Goal: Task Accomplishment & Management: Manage account settings

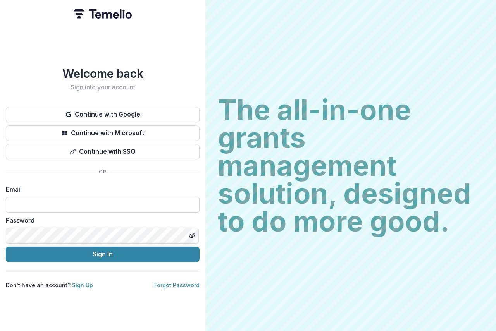
click at [23, 198] on input at bounding box center [103, 204] width 194 height 15
type input "**********"
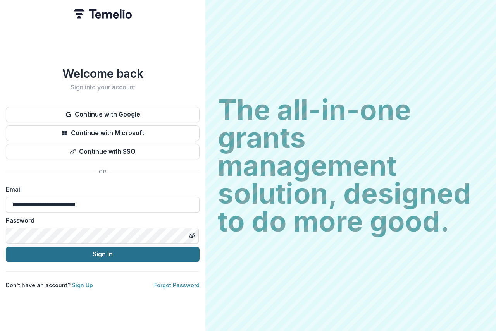
click at [122, 251] on button "Sign In" at bounding box center [103, 254] width 194 height 15
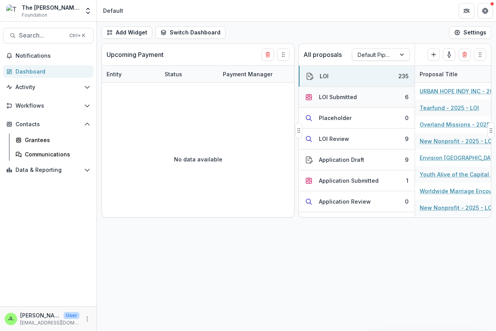
click at [327, 97] on div "LOI Submitted" at bounding box center [338, 97] width 38 height 8
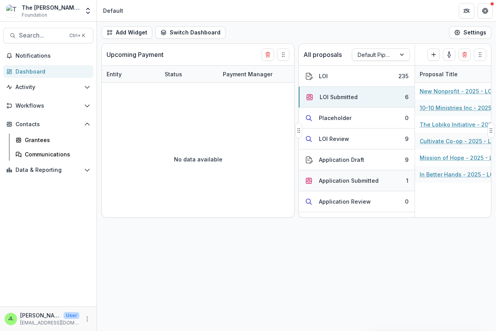
click at [352, 182] on div "Application Submitted" at bounding box center [349, 181] width 60 height 8
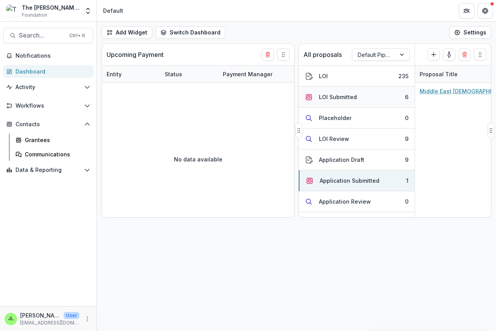
click at [330, 95] on div "LOI Submitted" at bounding box center [338, 97] width 38 height 8
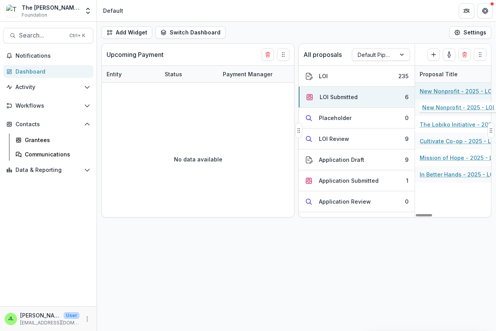
click at [437, 88] on link "New Nonprofit - 2025 - LOI" at bounding box center [457, 91] width 74 height 8
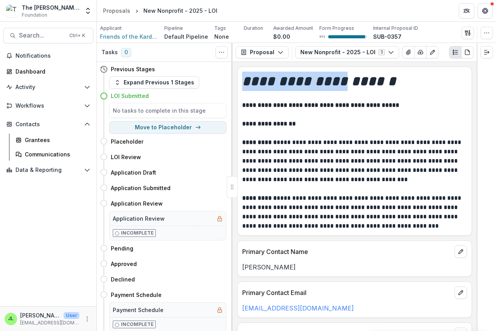
drag, startPoint x: 272, startPoint y: 60, endPoint x: 345, endPoint y: 69, distance: 74.1
click at [345, 69] on div "**********" at bounding box center [354, 187] width 244 height 288
click at [417, 50] on icon "button" at bounding box center [420, 52] width 6 height 6
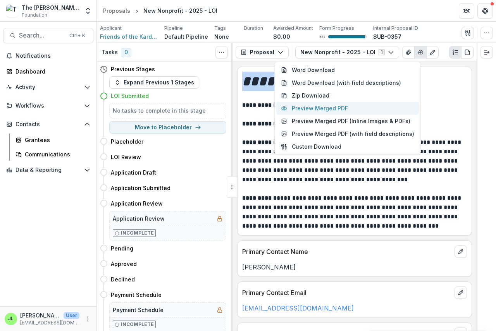
click at [335, 107] on button "Preview Merged PDF" at bounding box center [347, 108] width 143 height 13
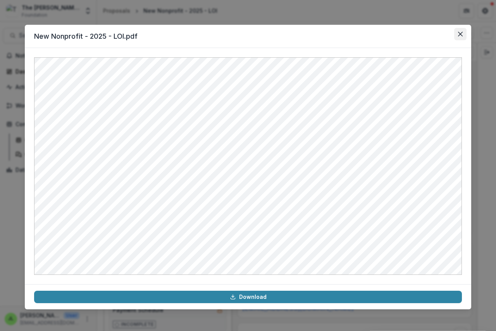
click at [459, 33] on icon "Close" at bounding box center [460, 34] width 5 height 5
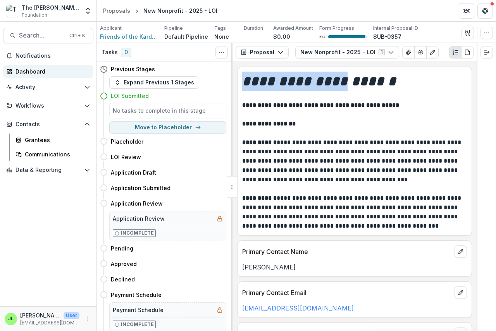
click at [27, 74] on div "Dashboard" at bounding box center [51, 71] width 72 height 8
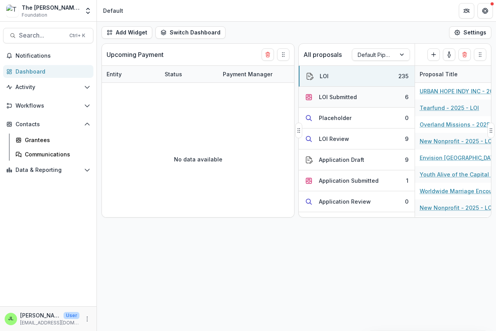
click at [320, 97] on div "LOI Submitted" at bounding box center [338, 97] width 38 height 8
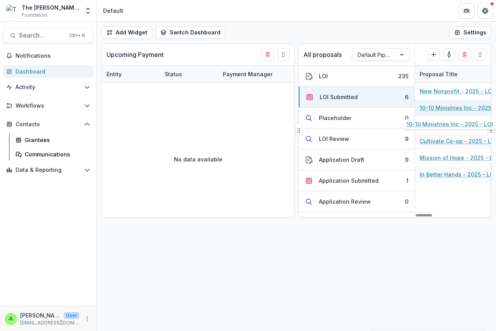
click at [437, 108] on link "10-10 Ministries Inc - 2025 - LOI" at bounding box center [463, 108] width 86 height 8
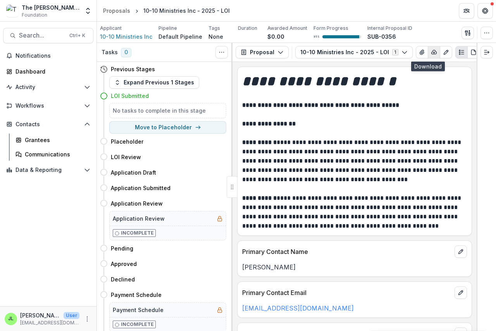
click at [431, 52] on icon "button" at bounding box center [434, 52] width 6 height 6
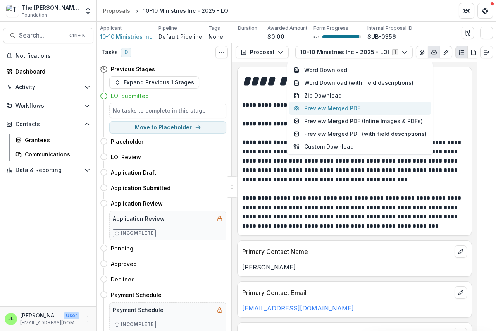
click at [367, 107] on button "Preview Merged PDF" at bounding box center [360, 108] width 143 height 13
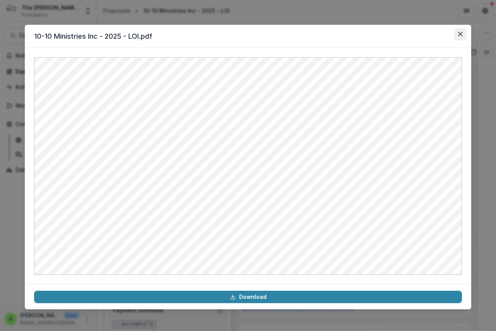
click at [460, 33] on icon "Close" at bounding box center [460, 34] width 5 height 5
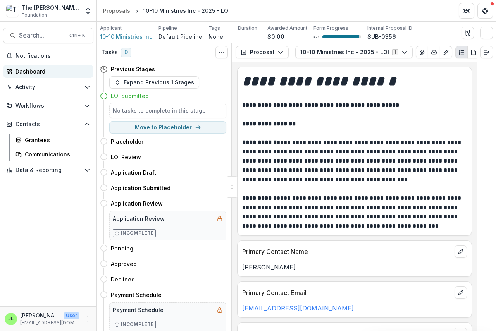
click at [29, 72] on div "Dashboard" at bounding box center [51, 71] width 72 height 8
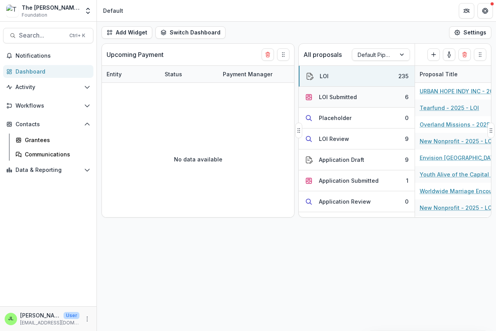
click at [332, 97] on div "LOI Submitted" at bounding box center [338, 97] width 38 height 8
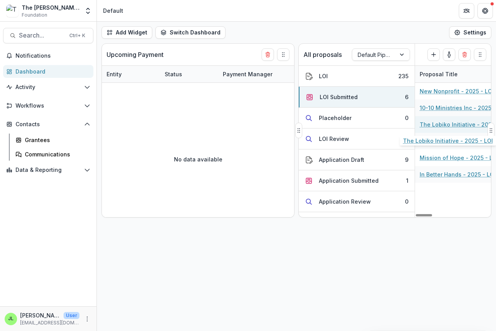
click at [442, 125] on link "The Lobiko Initiative - 2025 - LOI" at bounding box center [464, 124] width 88 height 8
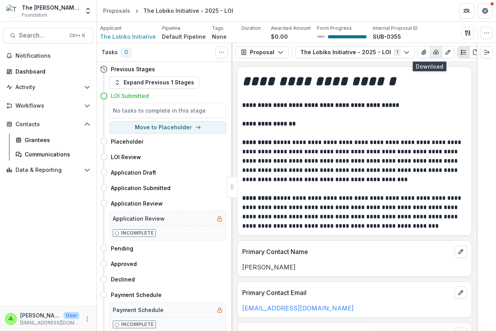
click at [433, 51] on icon "button" at bounding box center [436, 52] width 6 height 6
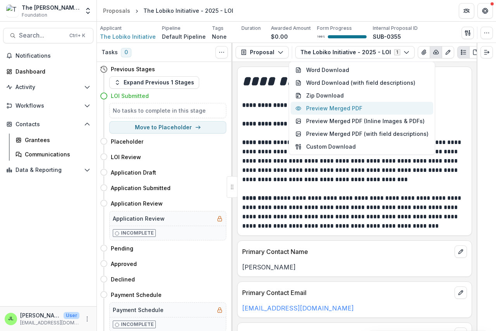
click at [362, 107] on button "Preview Merged PDF" at bounding box center [362, 108] width 143 height 13
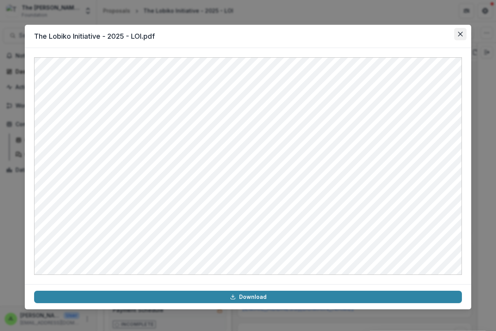
click at [458, 32] on icon "Close" at bounding box center [460, 34] width 5 height 5
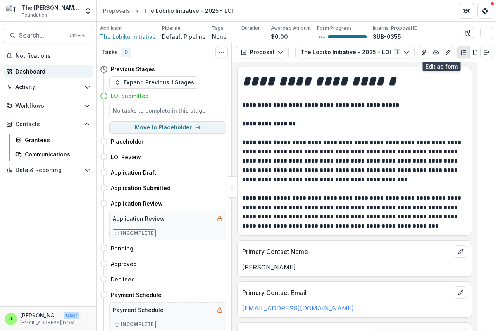
click at [27, 69] on div "Dashboard" at bounding box center [51, 71] width 72 height 8
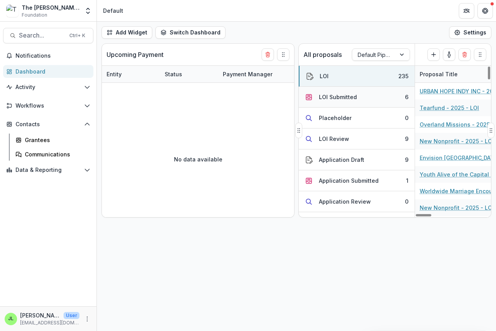
click at [334, 93] on div "LOI Submitted" at bounding box center [338, 97] width 38 height 8
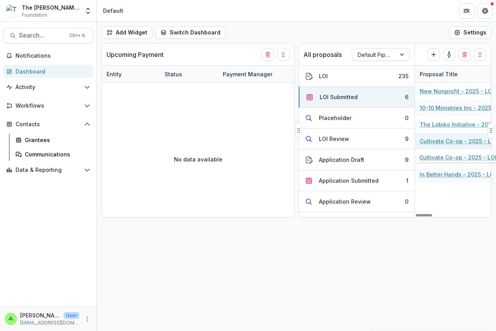
click at [446, 141] on link "Cultivate Co-op - 2025 - LOI" at bounding box center [458, 141] width 77 height 8
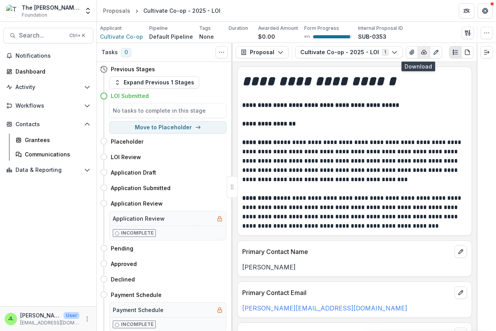
click at [421, 53] on icon "button" at bounding box center [424, 52] width 6 height 6
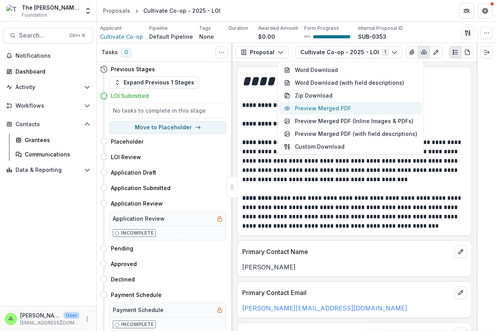
click at [329, 107] on button "Preview Merged PDF" at bounding box center [350, 108] width 143 height 13
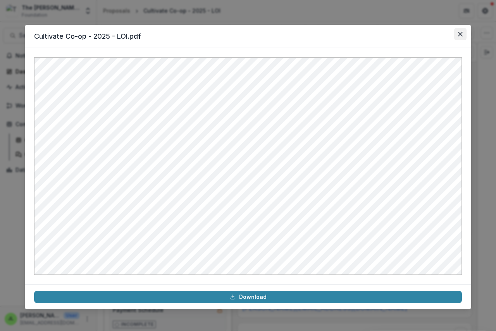
click at [461, 28] on button "Close" at bounding box center [460, 34] width 12 height 12
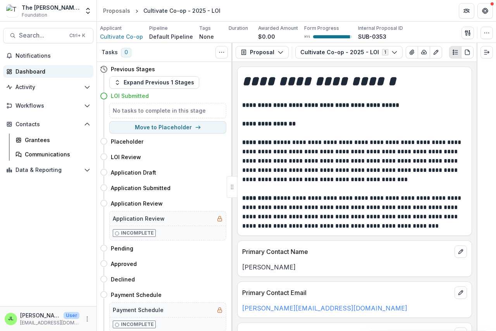
click at [23, 69] on div "Dashboard" at bounding box center [51, 71] width 72 height 8
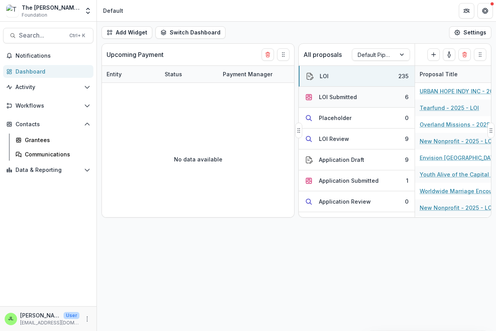
click at [337, 93] on button "LOI Submitted 6" at bounding box center [357, 97] width 116 height 21
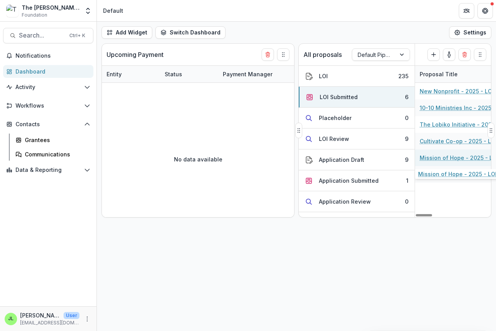
click at [440, 157] on link "Mission of Hope - 2025 - LOI" at bounding box center [459, 158] width 79 height 8
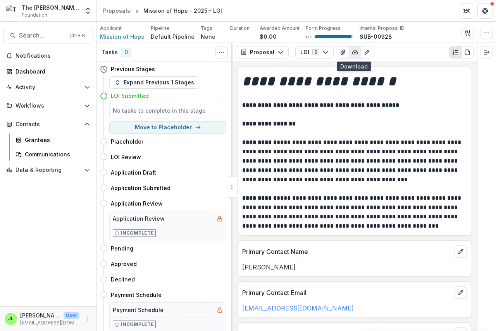
click at [352, 53] on icon "button" at bounding box center [355, 52] width 6 height 6
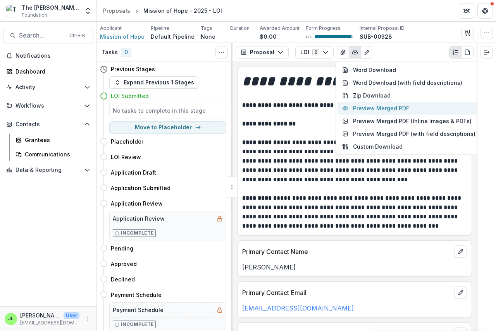
click at [363, 105] on button "Preview Merged PDF" at bounding box center [408, 108] width 143 height 13
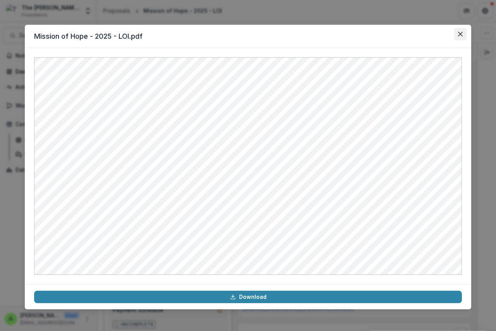
click at [459, 32] on icon "Close" at bounding box center [460, 34] width 5 height 5
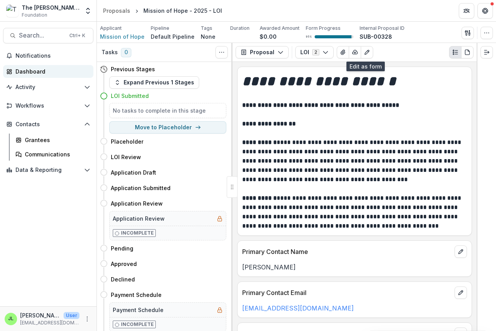
click at [23, 72] on div "Dashboard" at bounding box center [51, 71] width 72 height 8
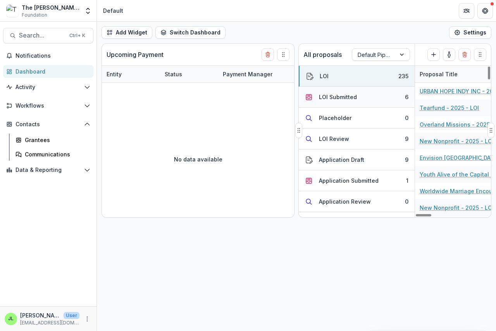
click at [337, 96] on div "LOI Submitted" at bounding box center [338, 97] width 38 height 8
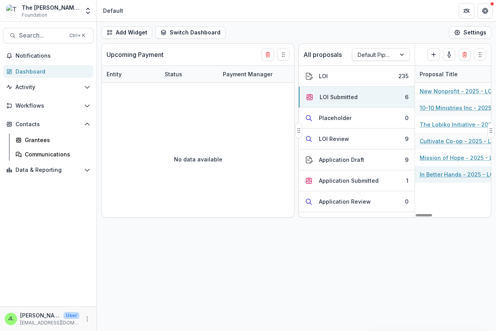
click at [442, 176] on link "In Better Hands - 2025 - LOI" at bounding box center [458, 174] width 76 height 8
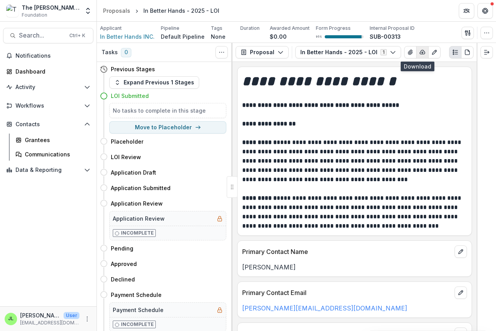
click at [420, 50] on icon "button" at bounding box center [422, 52] width 5 height 4
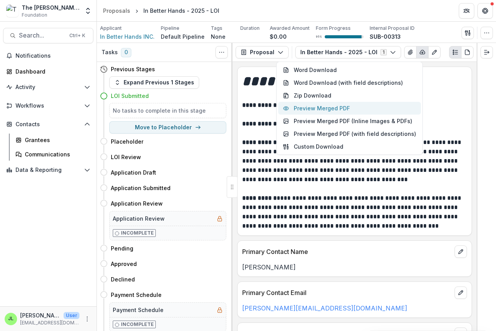
click at [346, 107] on button "Preview Merged PDF" at bounding box center [349, 108] width 143 height 13
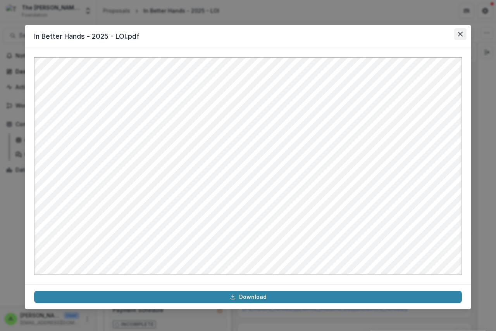
click at [463, 35] on button "Close" at bounding box center [460, 34] width 12 height 12
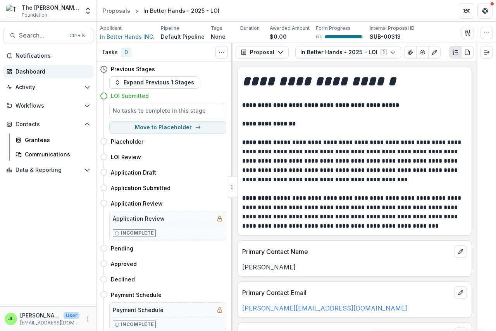
click at [27, 72] on div "Dashboard" at bounding box center [51, 71] width 72 height 8
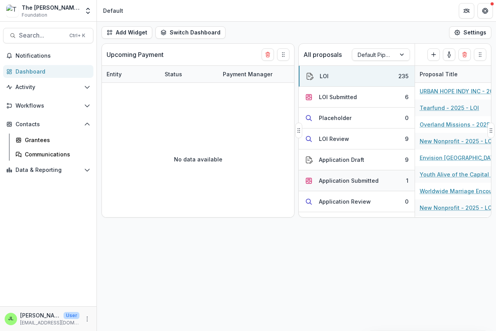
click at [357, 180] on div "Application Submitted" at bounding box center [349, 181] width 60 height 8
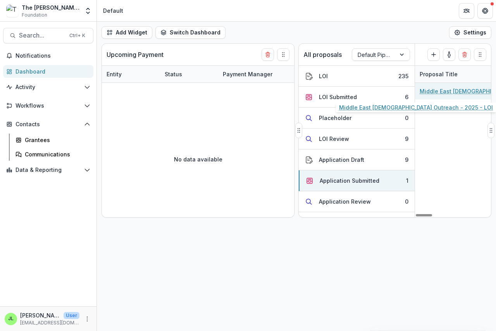
click at [433, 91] on link "Middle East [DEMOGRAPHIC_DATA] Outreach - 2025 - LOI" at bounding box center [464, 91] width 88 height 8
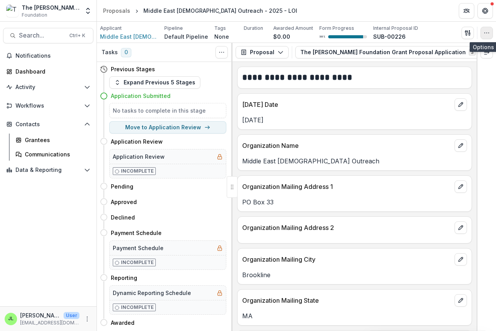
click at [487, 33] on icon "button" at bounding box center [486, 33] width 6 height 6
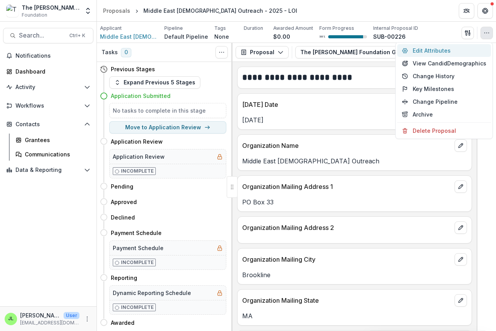
click at [435, 50] on button "Edit Attributes" at bounding box center [444, 50] width 94 height 13
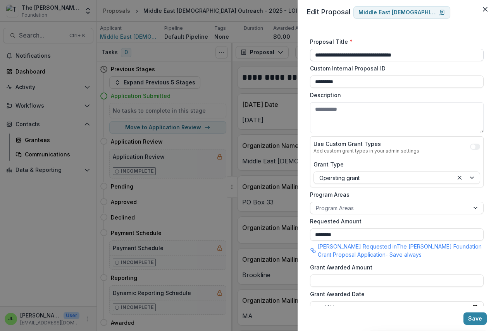
click at [425, 55] on input "**********" at bounding box center [397, 55] width 174 height 12
type input "**********"
click at [479, 320] on button "Save" at bounding box center [474, 319] width 23 height 12
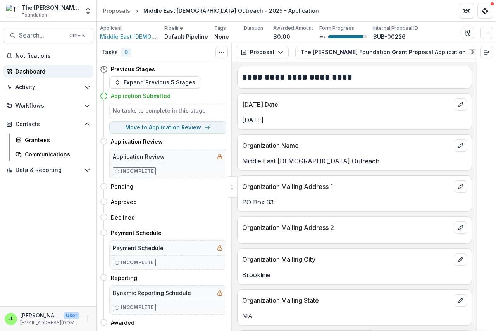
click at [20, 71] on div "Dashboard" at bounding box center [51, 71] width 72 height 8
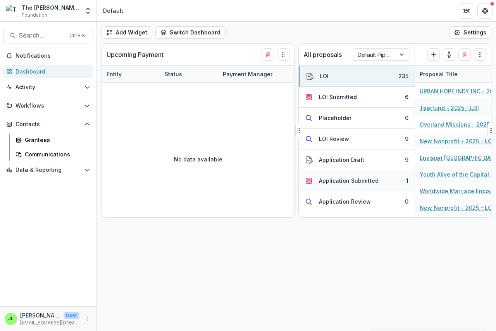
click at [337, 180] on div "Application Submitted" at bounding box center [349, 181] width 60 height 8
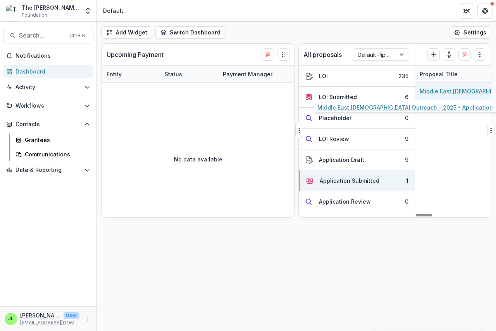
click at [467, 92] on link "Middle East [DEMOGRAPHIC_DATA] Outreach - 2025 - Application" at bounding box center [464, 91] width 88 height 8
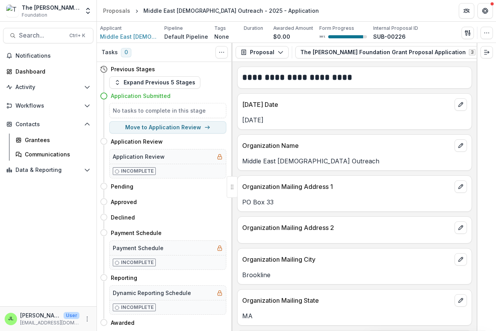
scroll to position [0, 27]
click at [482, 50] on icon "button" at bounding box center [484, 52] width 5 height 4
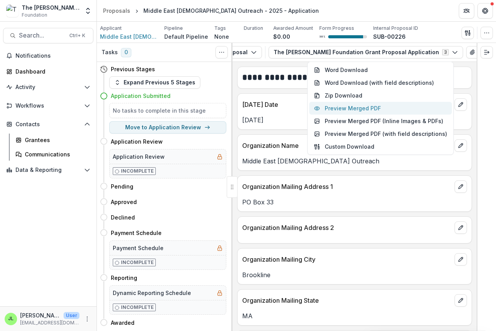
click at [375, 107] on button "Preview Merged PDF" at bounding box center [380, 108] width 143 height 13
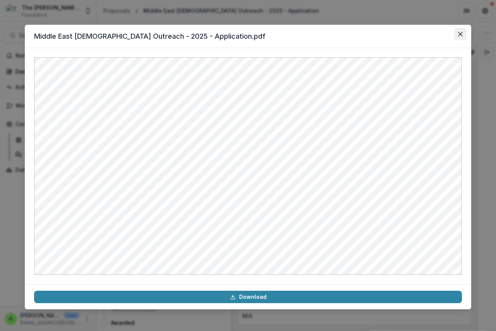
click at [458, 33] on icon "Close" at bounding box center [460, 34] width 5 height 5
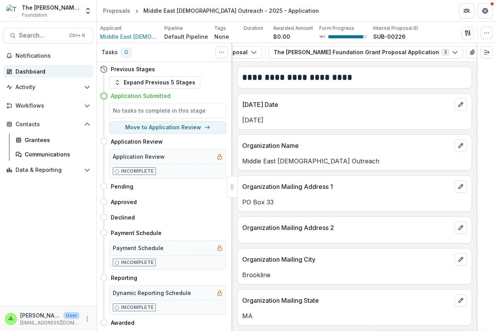
click at [24, 71] on div "Dashboard" at bounding box center [51, 71] width 72 height 8
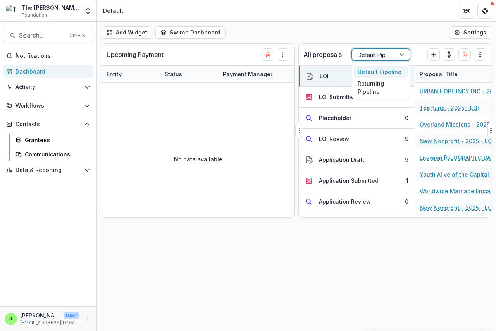
click at [385, 54] on div at bounding box center [374, 55] width 33 height 10
click at [375, 88] on div "Returning Pipeline" at bounding box center [381, 88] width 54 height 20
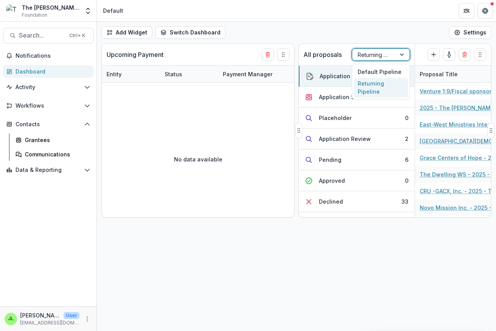
click at [382, 54] on div at bounding box center [374, 55] width 33 height 10
click at [376, 72] on div "Default Pipeline" at bounding box center [381, 72] width 54 height 12
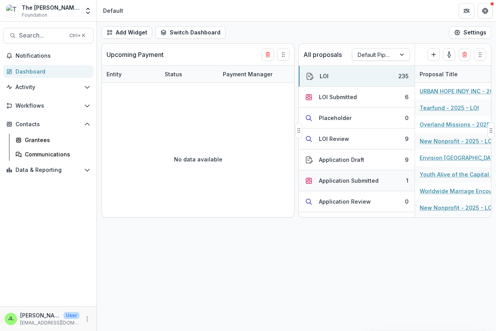
click at [341, 179] on div "Application Submitted" at bounding box center [349, 181] width 60 height 8
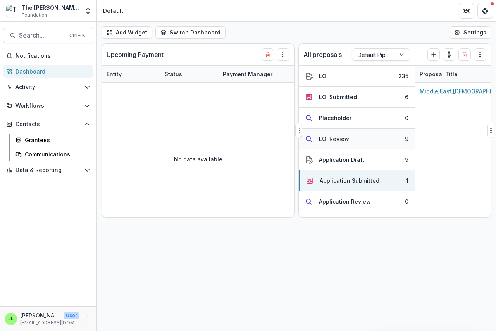
click at [329, 139] on div "LOI Review" at bounding box center [334, 139] width 30 height 8
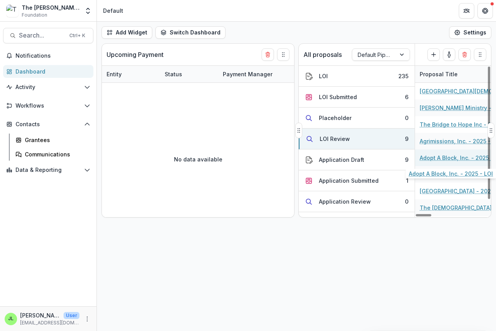
scroll to position [15, 0]
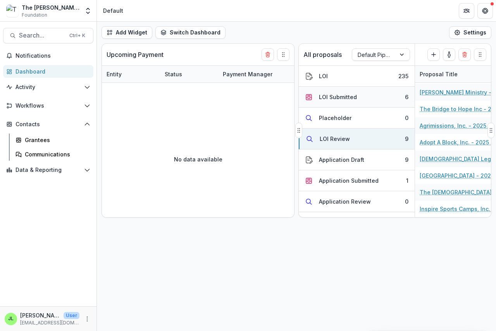
click at [339, 94] on div "LOI Submitted" at bounding box center [338, 97] width 38 height 8
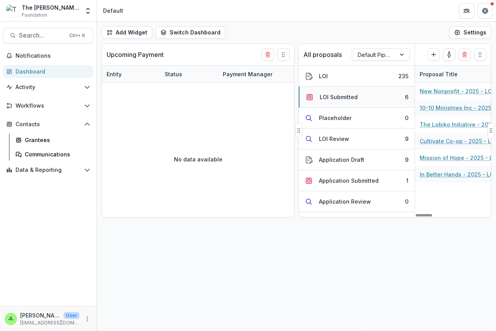
scroll to position [0, 0]
click at [336, 141] on div "LOI Review" at bounding box center [334, 139] width 30 height 8
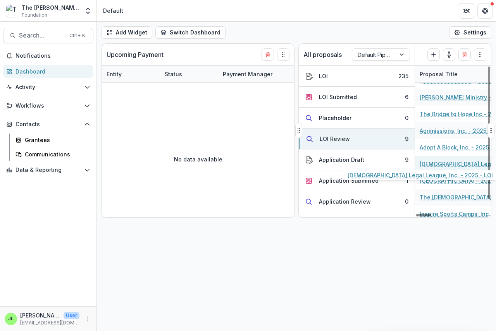
scroll to position [15, 0]
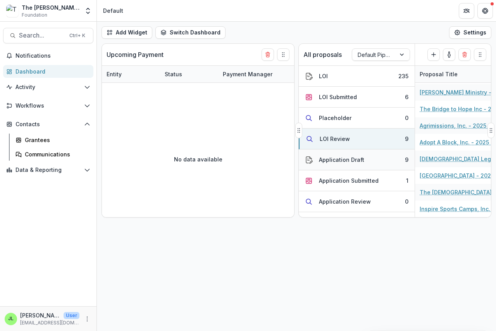
click at [330, 157] on div "Application Draft" at bounding box center [341, 160] width 45 height 8
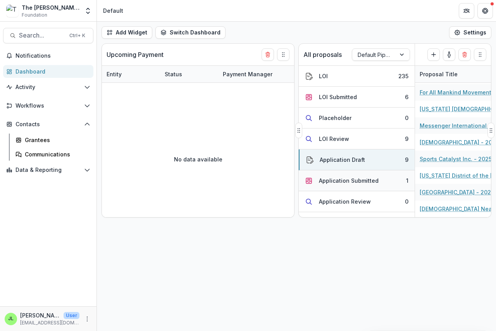
click at [331, 182] on div "Application Submitted" at bounding box center [349, 181] width 60 height 8
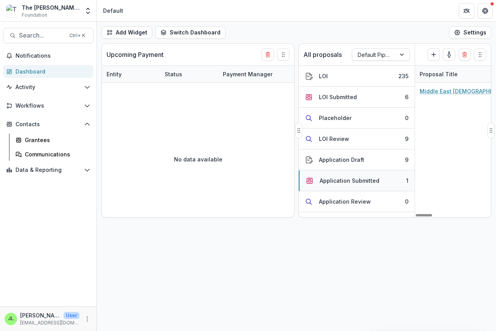
scroll to position [0, 0]
click at [406, 54] on div at bounding box center [403, 55] width 14 height 12
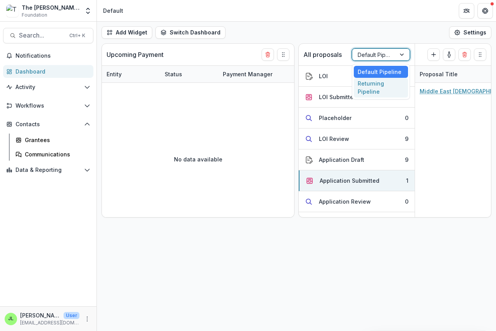
click at [384, 88] on div "Returning Pipeline" at bounding box center [381, 88] width 54 height 20
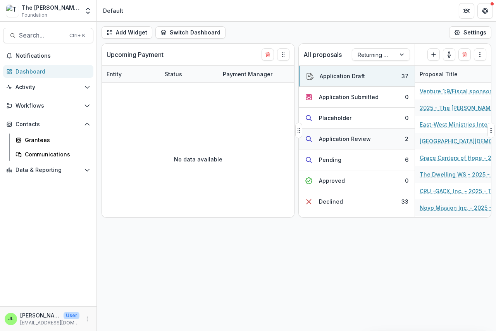
click at [342, 136] on div "Application Review" at bounding box center [345, 139] width 52 height 8
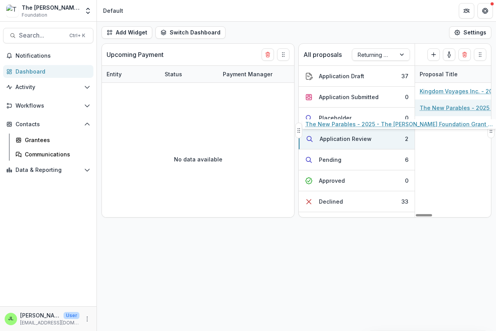
click at [446, 108] on link "The New Parables - 2025 - The [PERSON_NAME] Foundation Grant Proposal Applicati…" at bounding box center [464, 108] width 88 height 8
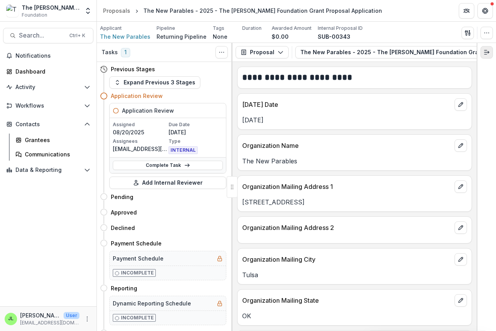
click at [486, 53] on icon "Expand right" at bounding box center [486, 52] width 6 height 6
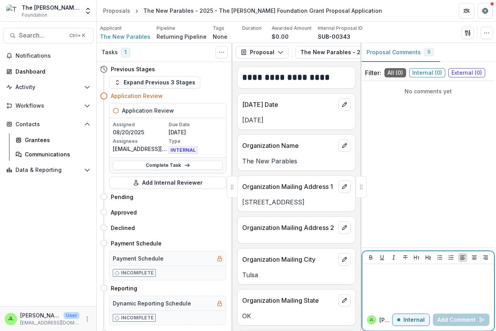
click at [374, 276] on div at bounding box center [428, 286] width 126 height 39
click at [446, 320] on button "Add Comment" at bounding box center [461, 320] width 57 height 12
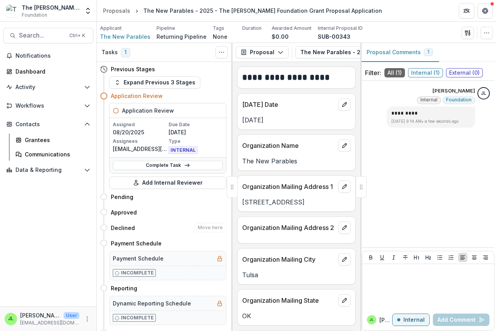
click at [128, 228] on h4 "Declined" at bounding box center [123, 228] width 24 height 8
click at [103, 228] on icon at bounding box center [104, 228] width 8 height 8
click at [128, 38] on span "The New Parables" at bounding box center [125, 37] width 50 height 8
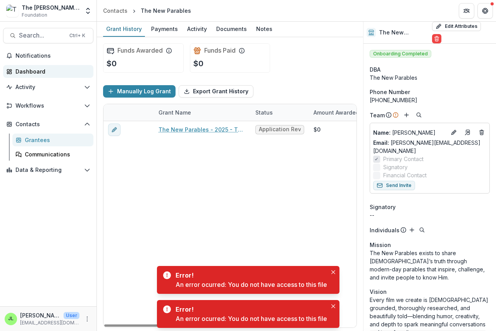
click at [28, 72] on div "Dashboard" at bounding box center [51, 71] width 72 height 8
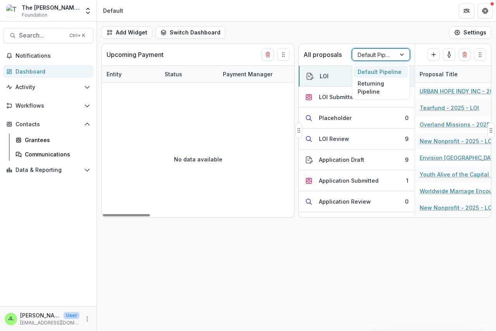
click at [368, 60] on div "Default Pipeline" at bounding box center [373, 54] width 43 height 11
click at [370, 91] on div "Returning Pipeline" at bounding box center [381, 88] width 54 height 20
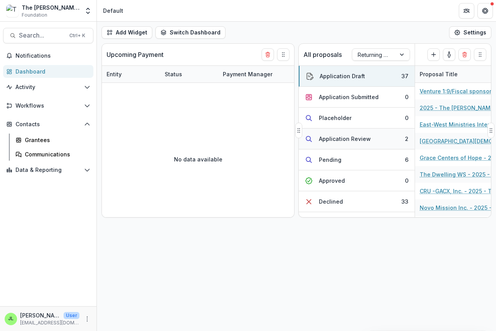
click at [346, 134] on button "Application Review 2" at bounding box center [357, 139] width 116 height 21
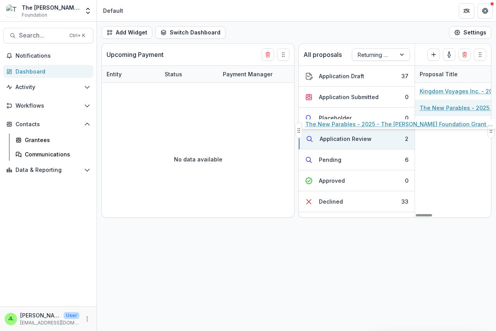
click at [446, 109] on link "The New Parables - 2025 - The [PERSON_NAME] Foundation Grant Proposal Applicati…" at bounding box center [464, 108] width 88 height 8
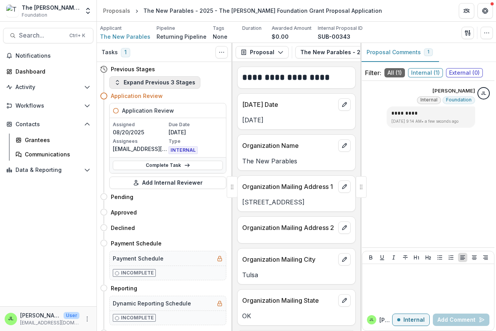
click at [185, 83] on button "Expand Previous 3 Stages" at bounding box center [154, 82] width 91 height 12
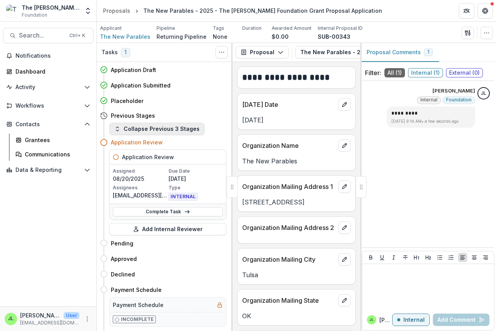
click at [184, 127] on button "Collapse Previous 3 Stages" at bounding box center [156, 129] width 95 height 12
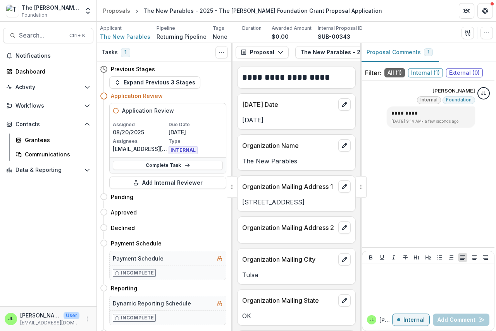
click at [117, 112] on icon at bounding box center [116, 111] width 6 height 6
click at [103, 96] on icon at bounding box center [104, 96] width 8 height 8
click at [104, 97] on icon at bounding box center [104, 96] width 8 height 8
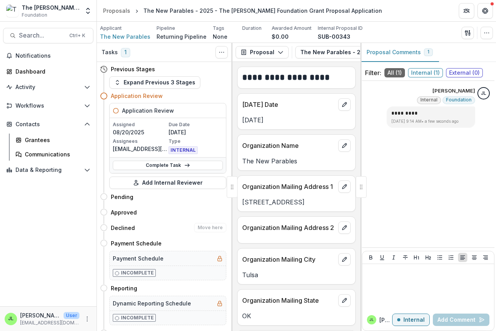
click at [128, 227] on h4 "Declined" at bounding box center [123, 228] width 24 height 8
drag, startPoint x: 178, startPoint y: 145, endPoint x: 184, endPoint y: 170, distance: 26.8
click at [183, 171] on div "Application Review Assigned [DATE] Due Date [DATE] Assignees [EMAIL_ADDRESS][DO…" at bounding box center [167, 138] width 117 height 71
click at [187, 166] on icon at bounding box center [187, 165] width 6 height 6
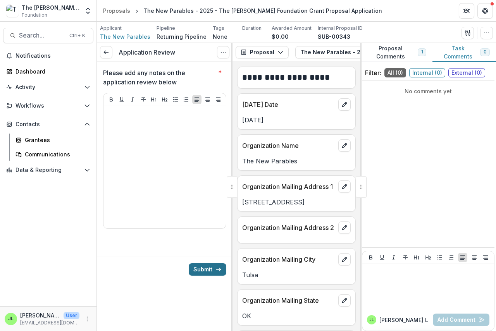
click at [202, 268] on button "Submit" at bounding box center [208, 269] width 38 height 12
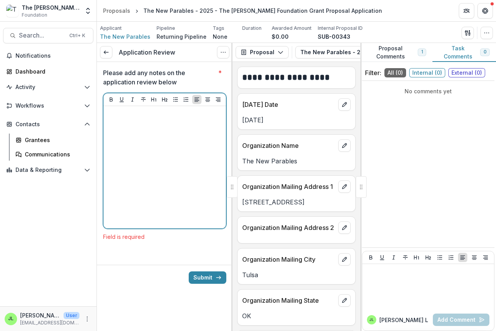
click at [117, 118] on div at bounding box center [165, 167] width 116 height 116
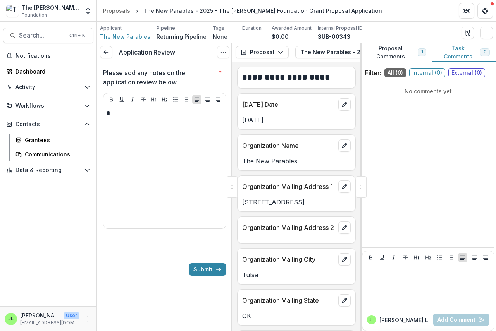
click at [209, 278] on div "Submit" at bounding box center [165, 269] width 136 height 25
click at [209, 268] on button "Submit" at bounding box center [208, 269] width 38 height 12
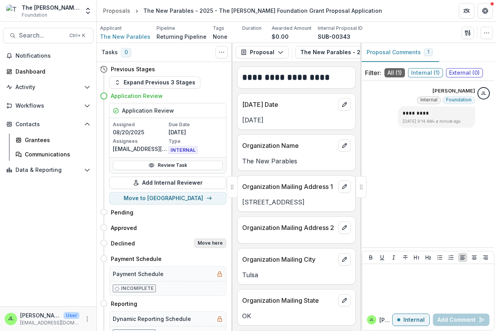
click at [215, 244] on button "Move here" at bounding box center [210, 243] width 32 height 9
select select "********"
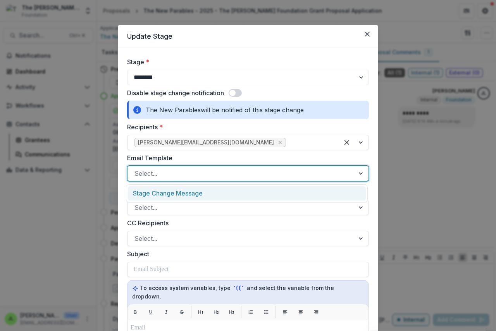
click at [175, 174] on div at bounding box center [240, 173] width 213 height 11
click at [177, 193] on div "Stage Change Message" at bounding box center [247, 193] width 238 height 14
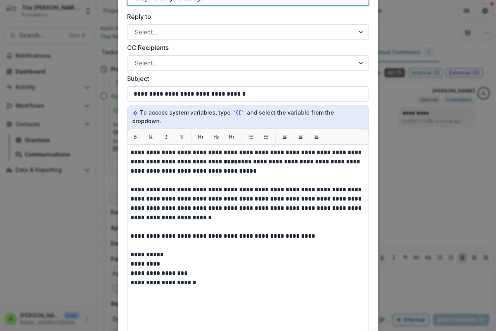
scroll to position [194, 0]
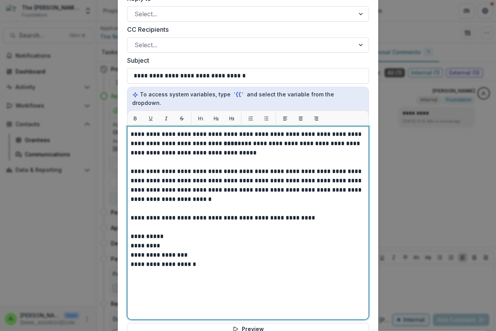
click at [224, 141] on strong "****" at bounding box center [231, 144] width 14 height 6
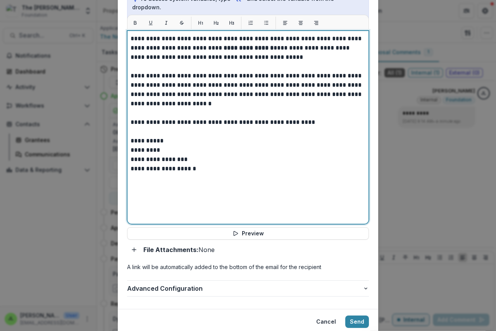
scroll to position [309, 0]
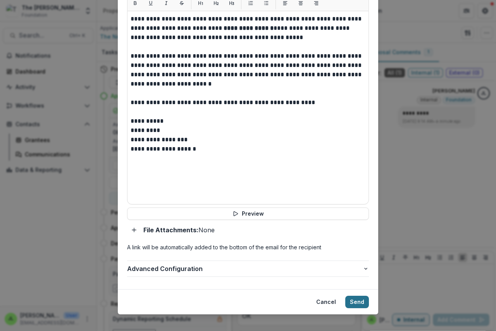
click at [352, 296] on button "Send" at bounding box center [357, 302] width 24 height 12
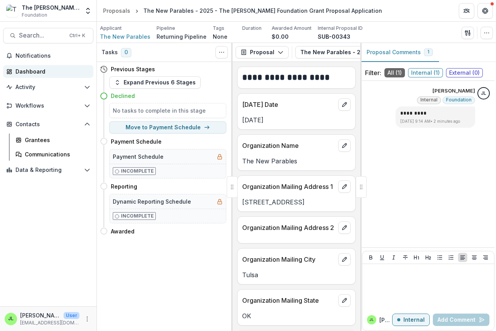
click at [36, 72] on div "Dashboard" at bounding box center [51, 71] width 72 height 8
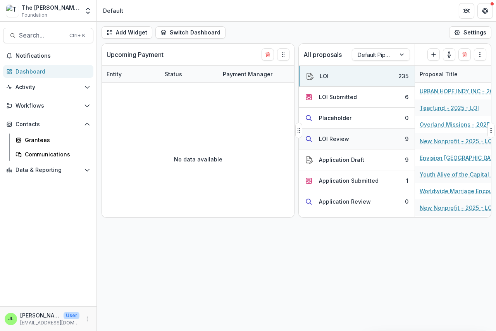
click at [329, 139] on div "LOI Review" at bounding box center [334, 139] width 30 height 8
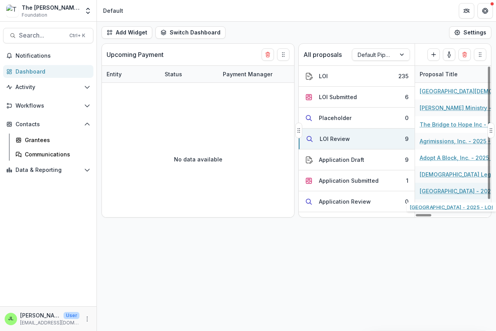
click at [440, 191] on link "[GEOGRAPHIC_DATA] - 2025 - LOI" at bounding box center [464, 191] width 88 height 8
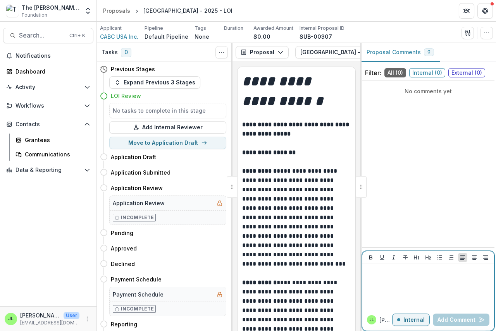
click at [382, 275] on p at bounding box center [428, 271] width 126 height 9
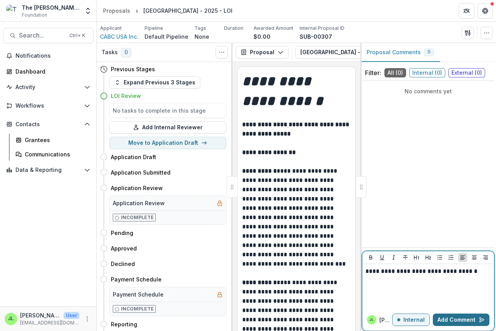
click at [448, 320] on button "Add Comment" at bounding box center [461, 320] width 57 height 12
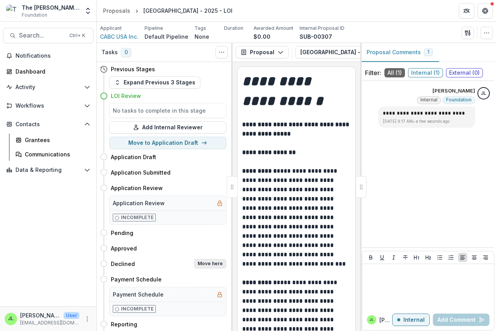
click at [213, 266] on button "Move here" at bounding box center [210, 263] width 32 height 9
select select "********"
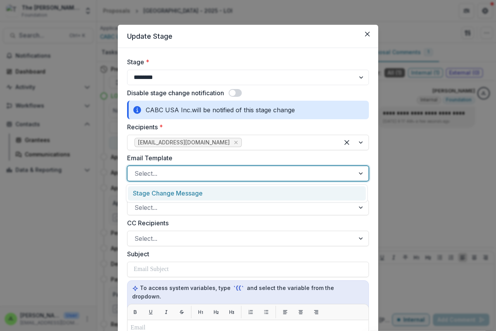
click at [151, 171] on div at bounding box center [240, 173] width 213 height 11
click at [172, 192] on div "Stage Change Message" at bounding box center [247, 193] width 238 height 14
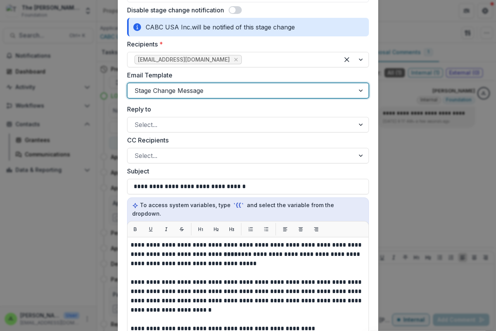
scroll to position [194, 0]
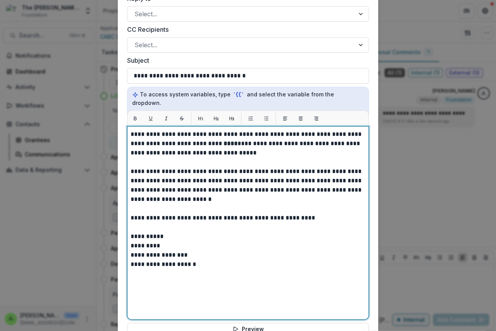
click at [224, 141] on strong "****" at bounding box center [231, 144] width 14 height 6
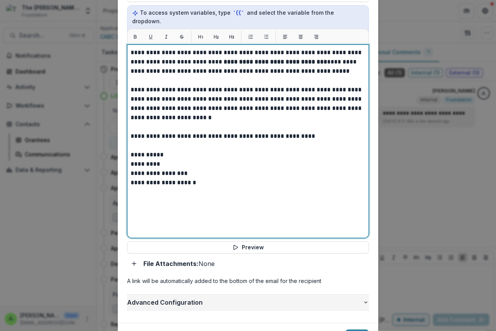
scroll to position [309, 0]
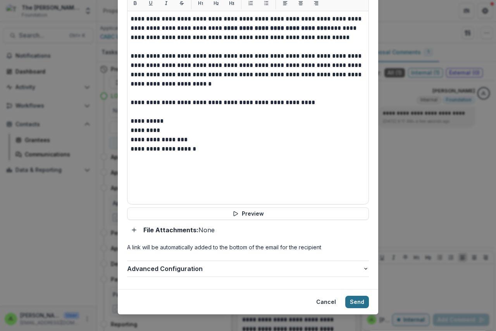
click at [354, 296] on button "Send" at bounding box center [357, 302] width 24 height 12
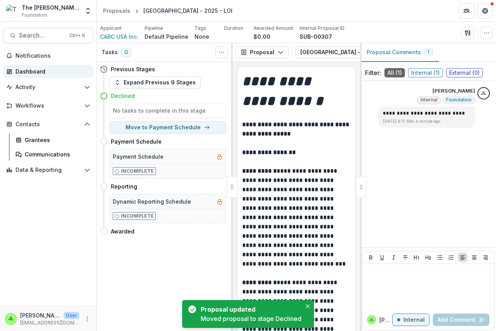
click at [23, 67] on link "Dashboard" at bounding box center [48, 71] width 90 height 13
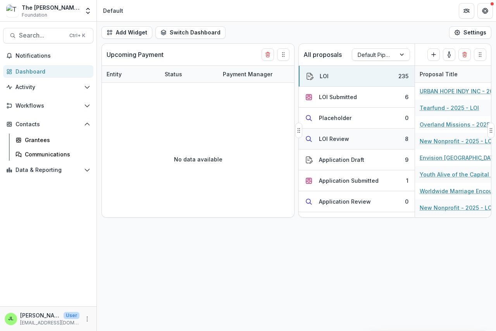
click at [331, 138] on div "LOI Review" at bounding box center [334, 139] width 30 height 8
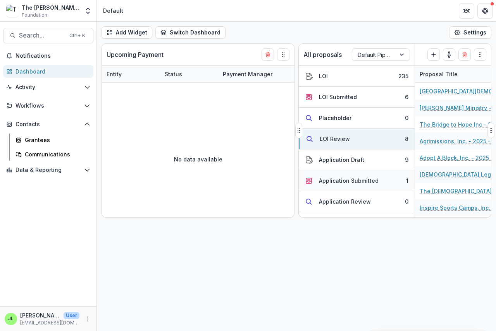
click at [349, 182] on div "Application Submitted" at bounding box center [349, 181] width 60 height 8
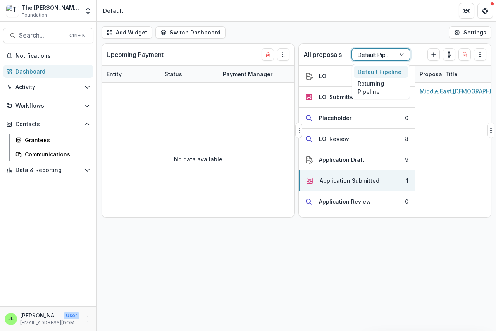
click at [379, 54] on div at bounding box center [374, 55] width 33 height 10
click at [373, 90] on div "Returning Pipeline" at bounding box center [381, 88] width 54 height 20
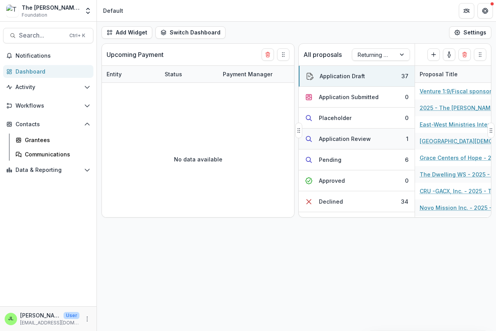
click at [347, 139] on div "Application Review" at bounding box center [345, 139] width 52 height 8
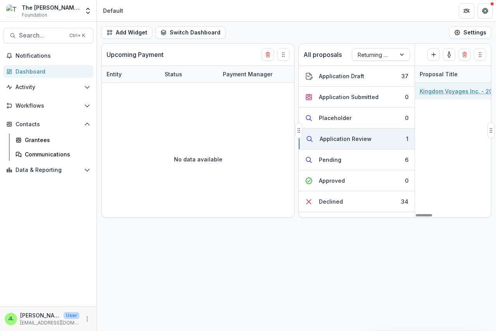
click at [440, 92] on link "Kingdom Voyages Inc. - 2025 - The [PERSON_NAME] Foundation Grant Proposal Appli…" at bounding box center [464, 91] width 88 height 8
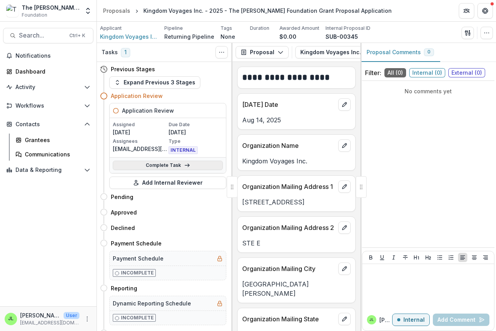
click at [190, 165] on link "Complete Task" at bounding box center [168, 165] width 110 height 9
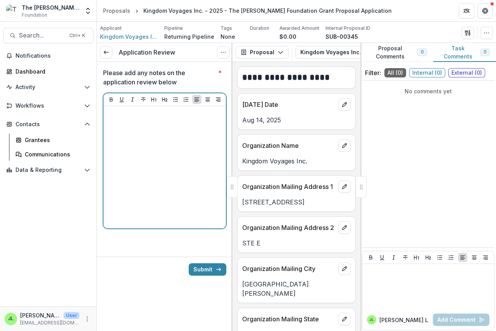
click at [114, 119] on div at bounding box center [165, 167] width 116 height 116
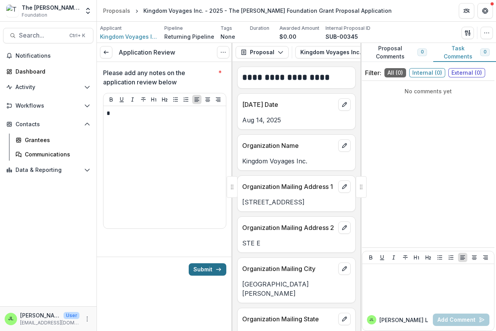
click at [209, 269] on button "Submit" at bounding box center [208, 269] width 38 height 12
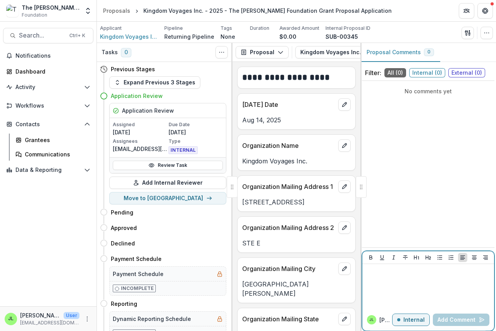
drag, startPoint x: 377, startPoint y: 270, endPoint x: 379, endPoint y: 274, distance: 4.2
click at [378, 272] on p at bounding box center [428, 271] width 126 height 9
click at [461, 318] on button "Add Comment" at bounding box center [461, 320] width 57 height 12
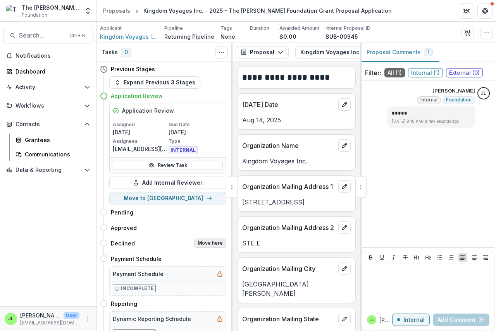
click at [213, 243] on button "Move here" at bounding box center [210, 243] width 32 height 9
select select "********"
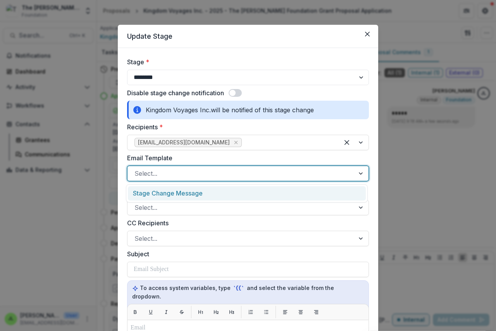
click at [171, 174] on div at bounding box center [240, 173] width 213 height 11
click at [173, 193] on div "Stage Change Message" at bounding box center [247, 193] width 238 height 14
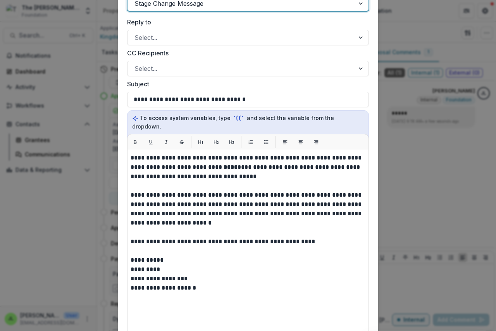
scroll to position [194, 0]
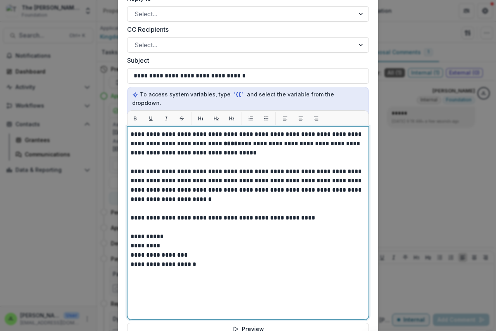
click at [224, 141] on strong "****" at bounding box center [231, 144] width 14 height 6
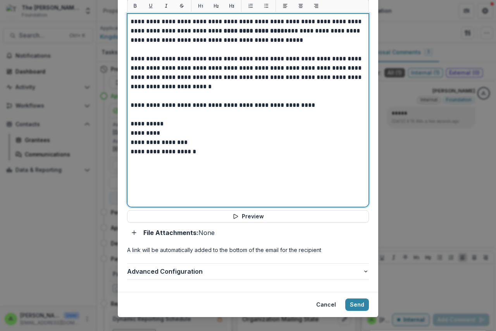
scroll to position [309, 0]
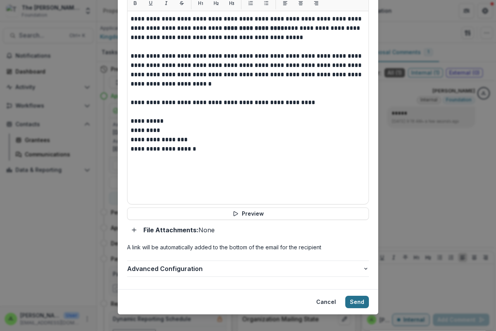
click at [356, 296] on button "Send" at bounding box center [357, 302] width 24 height 12
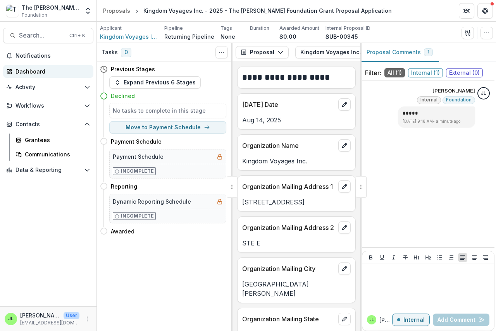
click at [27, 72] on div "Dashboard" at bounding box center [51, 71] width 72 height 8
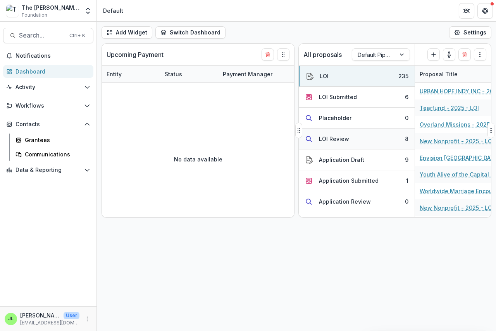
click at [317, 137] on div "LOI Review" at bounding box center [327, 139] width 44 height 8
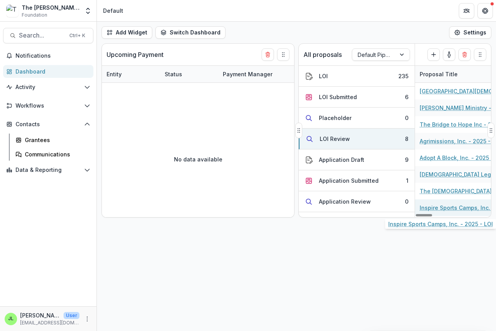
click at [437, 205] on link "Inspire Sports Camps, Inc. - 2025 - LOI" at bounding box center [464, 208] width 88 height 8
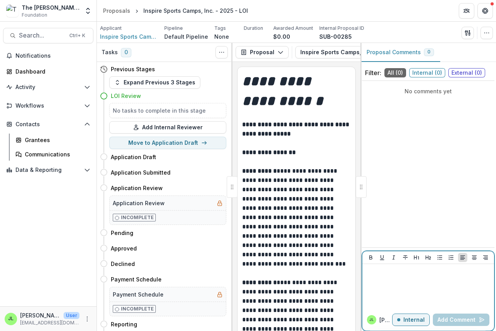
click at [373, 274] on p at bounding box center [428, 271] width 126 height 9
click at [457, 323] on button "Add Comment" at bounding box center [461, 320] width 57 height 12
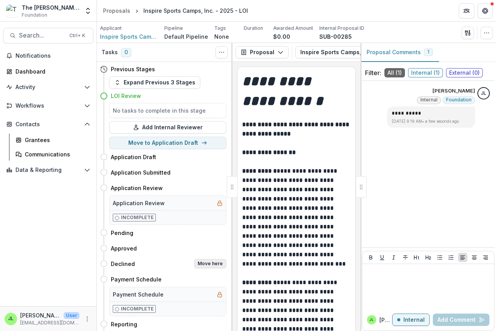
click at [218, 265] on button "Move here" at bounding box center [210, 263] width 32 height 9
select select "********"
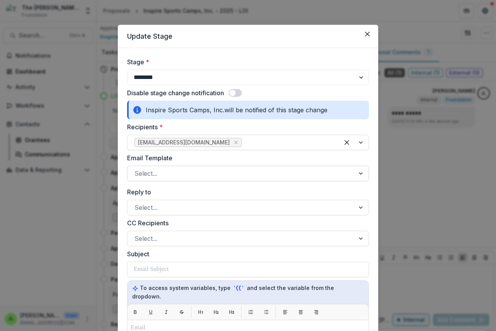
click at [157, 176] on div at bounding box center [240, 173] width 213 height 11
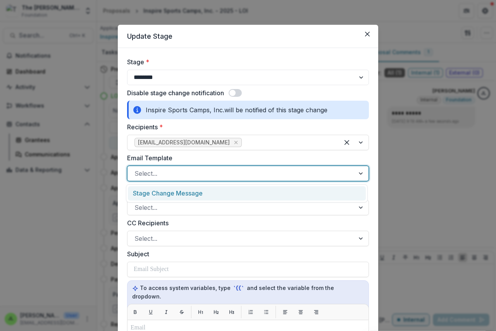
click at [167, 195] on div "Stage Change Message" at bounding box center [247, 193] width 238 height 14
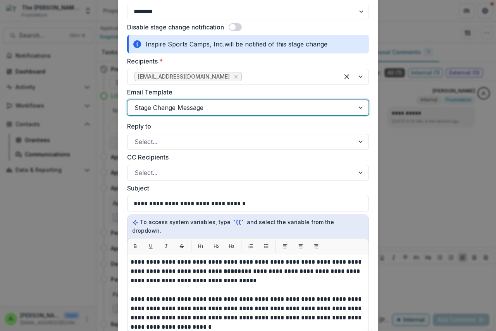
scroll to position [194, 0]
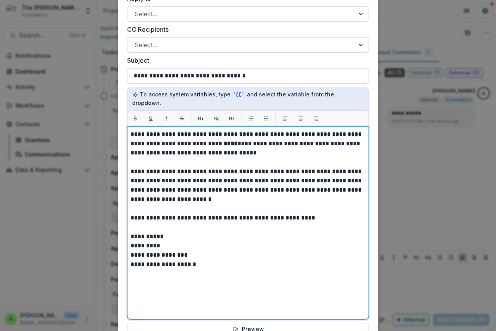
click at [224, 141] on strong "****" at bounding box center [231, 144] width 14 height 6
drag, startPoint x: 204, startPoint y: 136, endPoint x: 209, endPoint y: 137, distance: 5.5
click at [209, 137] on p "**********" at bounding box center [248, 144] width 235 height 28
click at [224, 141] on strong "****" at bounding box center [231, 144] width 14 height 6
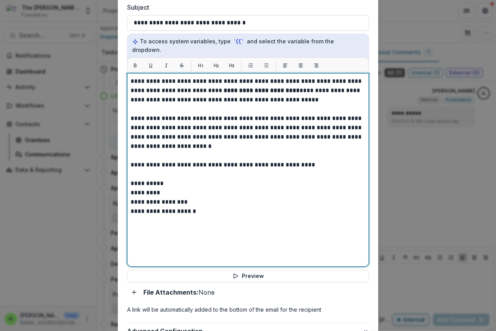
scroll to position [309, 0]
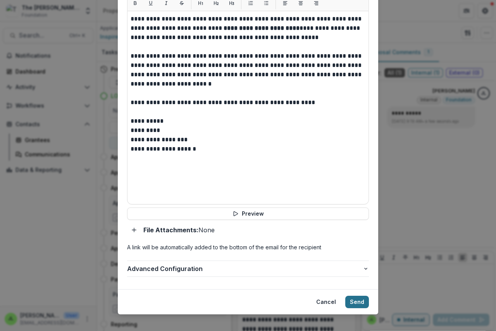
click at [356, 296] on button "Send" at bounding box center [357, 302] width 24 height 12
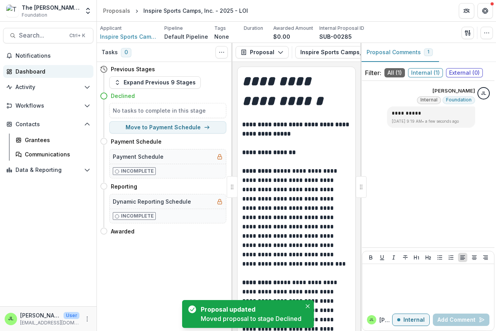
click at [29, 70] on div "Dashboard" at bounding box center [51, 71] width 72 height 8
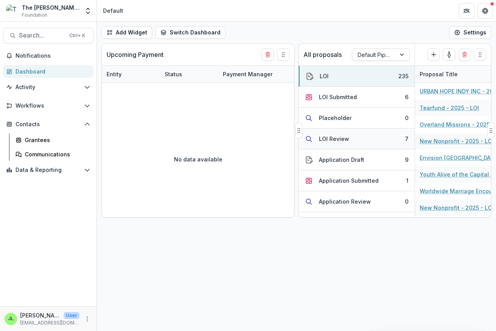
click at [336, 139] on div "LOI Review" at bounding box center [334, 139] width 30 height 8
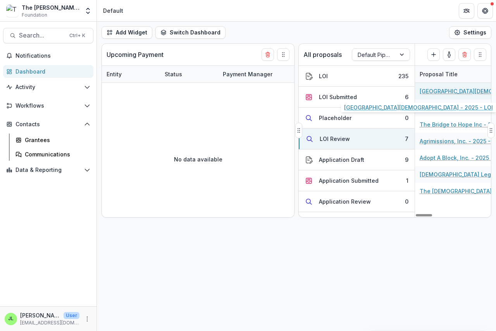
click at [441, 92] on link "[GEOGRAPHIC_DATA][DEMOGRAPHIC_DATA] - 2025 - LOI" at bounding box center [464, 91] width 88 height 8
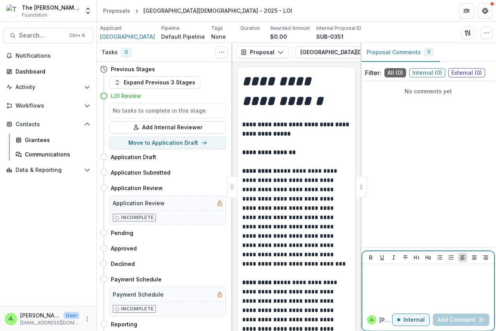
click at [384, 275] on p at bounding box center [428, 271] width 126 height 9
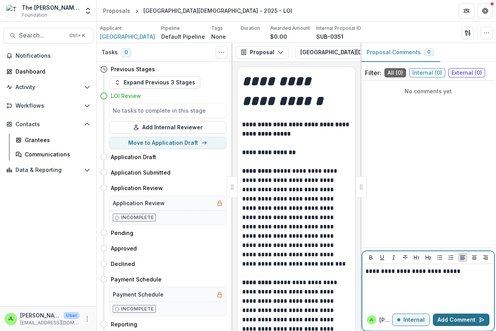
click at [462, 319] on button "Add Comment" at bounding box center [461, 320] width 57 height 12
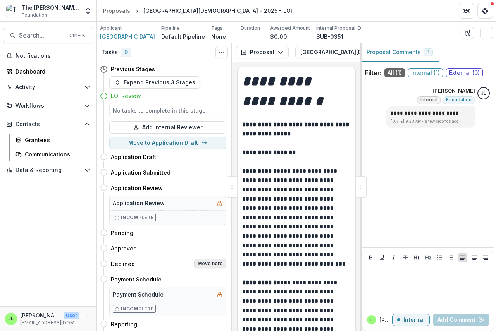
click at [203, 263] on button "Move here" at bounding box center [210, 263] width 32 height 9
select select "********"
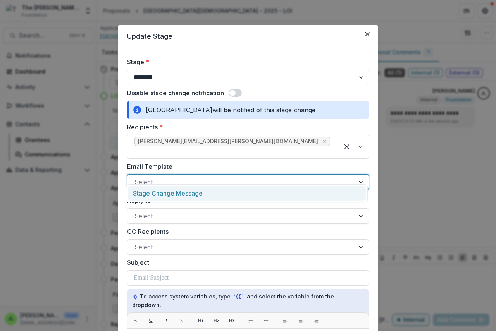
click at [149, 177] on div at bounding box center [240, 182] width 213 height 11
click at [155, 191] on div "Stage Change Message" at bounding box center [247, 193] width 238 height 14
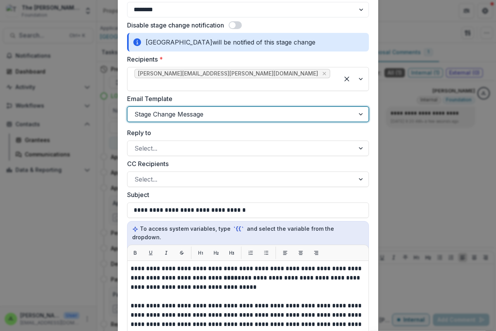
scroll to position [232, 0]
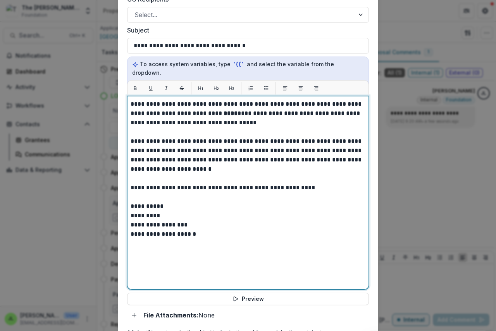
click at [224, 110] on strong "****" at bounding box center [231, 113] width 14 height 6
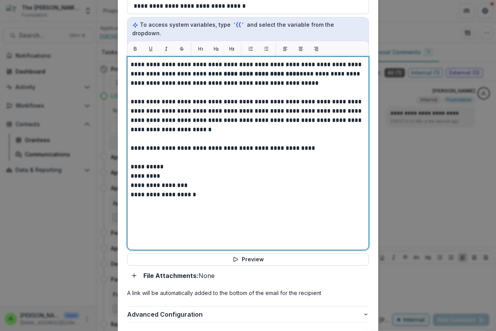
scroll to position [309, 0]
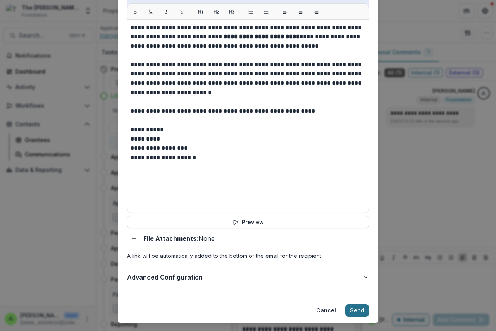
click at [356, 304] on button "Send" at bounding box center [357, 310] width 24 height 12
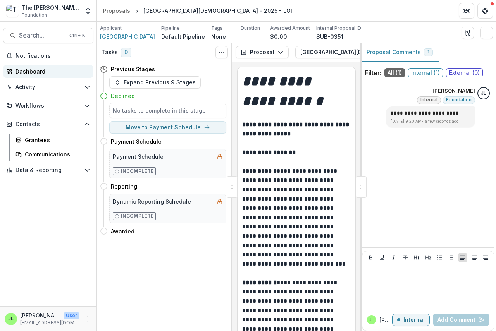
click at [34, 72] on div "Dashboard" at bounding box center [51, 71] width 72 height 8
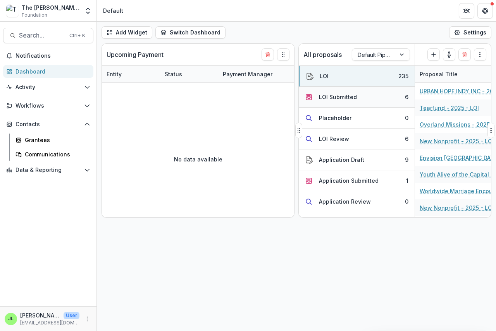
click at [330, 98] on div "LOI Submitted" at bounding box center [338, 97] width 38 height 8
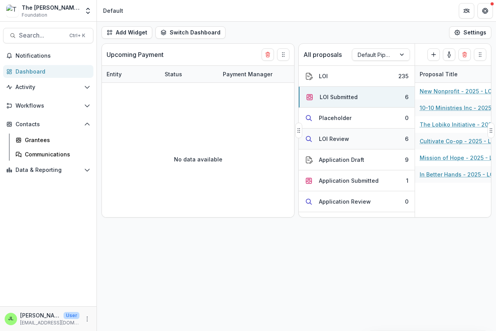
click at [330, 140] on div "LOI Review" at bounding box center [334, 139] width 30 height 8
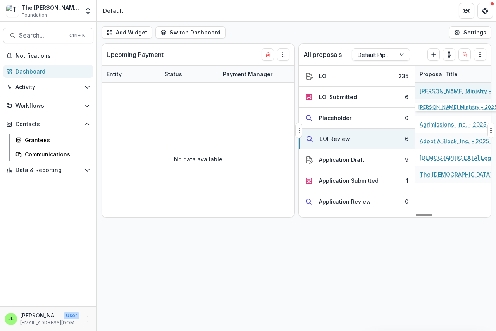
click at [438, 93] on link "[PERSON_NAME] Ministry - 2025 - LOI" at bounding box center [464, 91] width 88 height 8
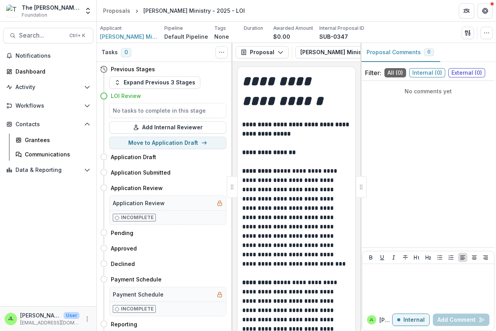
click at [362, 272] on div "[PERSON_NAME] L Internal Add Comment" at bounding box center [428, 291] width 132 height 80
click at [375, 272] on p at bounding box center [428, 271] width 126 height 9
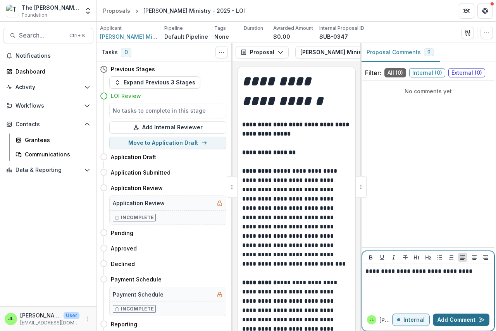
click at [465, 320] on button "Add Comment" at bounding box center [461, 320] width 57 height 12
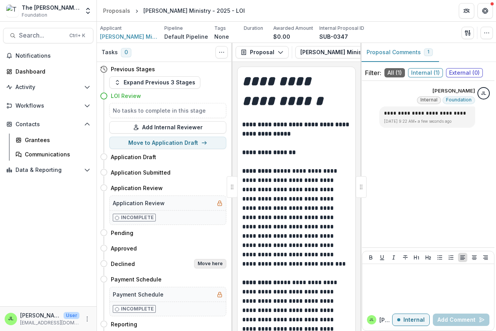
click at [214, 264] on button "Move here" at bounding box center [210, 263] width 32 height 9
select select "********"
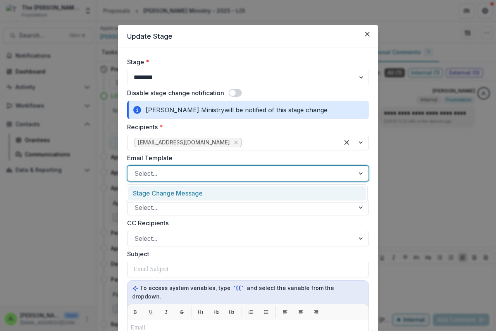
click at [165, 177] on div at bounding box center [240, 173] width 213 height 11
click at [171, 191] on div "Stage Change Message" at bounding box center [247, 193] width 238 height 14
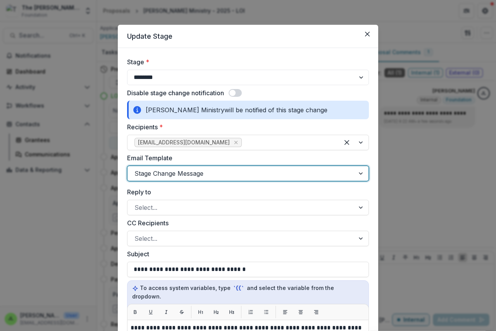
scroll to position [194, 0]
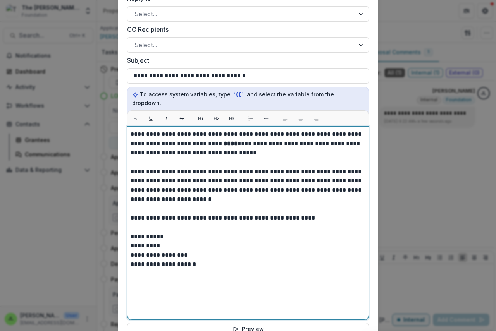
click at [224, 141] on strong "****" at bounding box center [231, 144] width 14 height 6
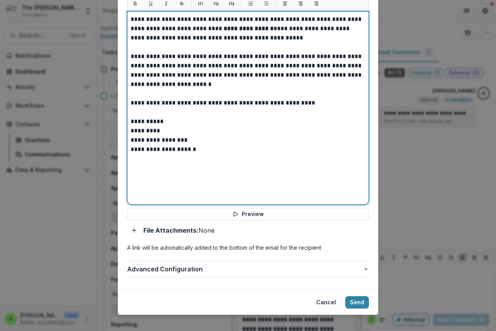
scroll to position [309, 0]
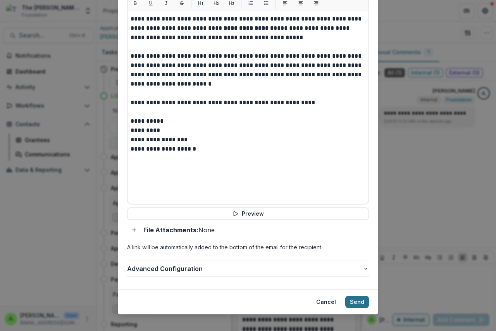
click at [353, 297] on button "Send" at bounding box center [357, 302] width 24 height 12
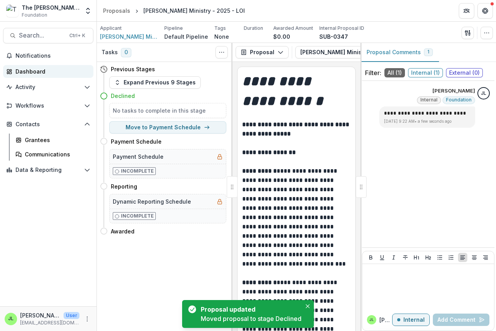
click at [26, 72] on div "Dashboard" at bounding box center [51, 71] width 72 height 8
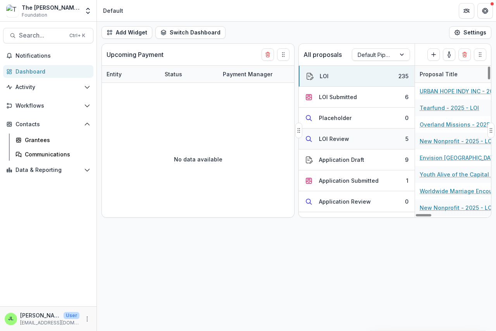
click at [331, 139] on div "LOI Review" at bounding box center [334, 139] width 30 height 8
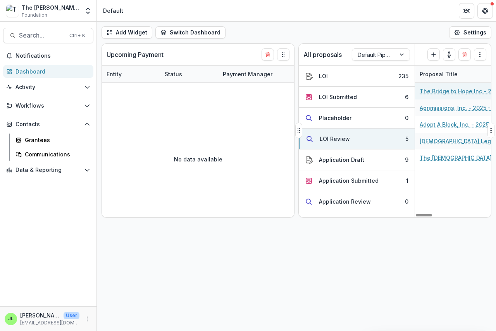
click at [460, 92] on link "The Bridge to Hope Inc - 2025 - LOI" at bounding box center [464, 91] width 88 height 8
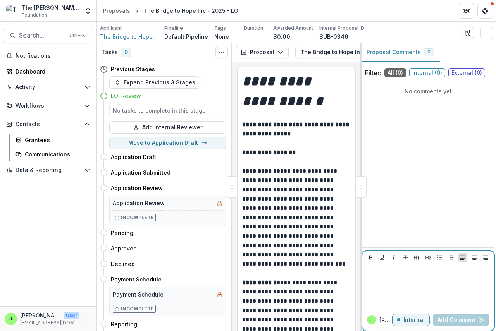
click at [377, 276] on div at bounding box center [428, 286] width 126 height 39
click at [446, 318] on button "Add Comment" at bounding box center [461, 320] width 57 height 12
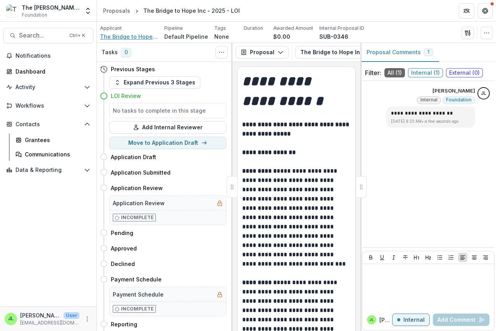
drag, startPoint x: 124, startPoint y: 31, endPoint x: 122, endPoint y: 35, distance: 5.2
click at [124, 34] on div "Applicant The Bridge to Hope Inc" at bounding box center [129, 33] width 58 height 16
click at [207, 263] on button "Move here" at bounding box center [210, 263] width 32 height 9
select select "********"
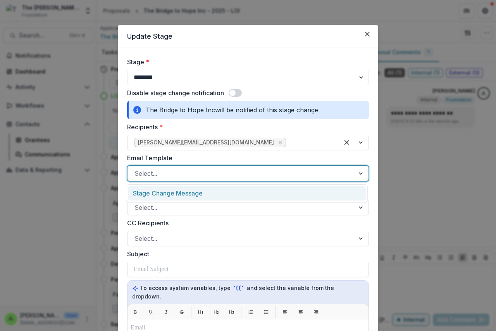
click at [154, 180] on div "Select..." at bounding box center [248, 173] width 242 height 15
click at [162, 192] on div "Stage Change Message" at bounding box center [247, 193] width 238 height 14
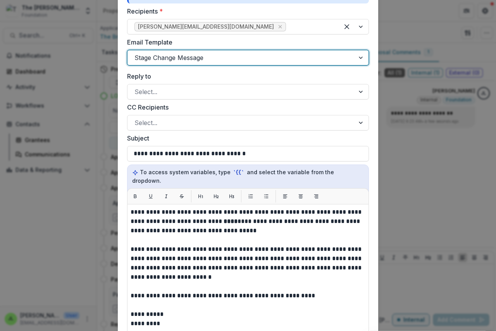
scroll to position [116, 0]
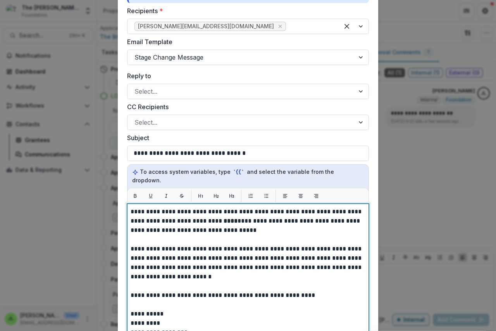
click at [224, 218] on strong "****" at bounding box center [231, 221] width 14 height 6
click at [224, 218] on strong "**********" at bounding box center [256, 221] width 65 height 6
click at [208, 211] on p "**********" at bounding box center [248, 221] width 235 height 28
click at [209, 212] on p "**********" at bounding box center [248, 221] width 235 height 28
drag, startPoint x: 230, startPoint y: 212, endPoint x: 205, endPoint y: 213, distance: 25.2
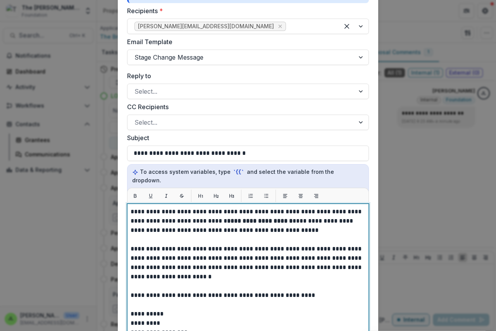
drag, startPoint x: 205, startPoint y: 213, endPoint x: 210, endPoint y: 215, distance: 4.9
click at [210, 215] on p "**********" at bounding box center [248, 221] width 235 height 28
drag, startPoint x: 206, startPoint y: 212, endPoint x: 275, endPoint y: 213, distance: 69.4
click at [275, 213] on p "**********" at bounding box center [248, 221] width 235 height 28
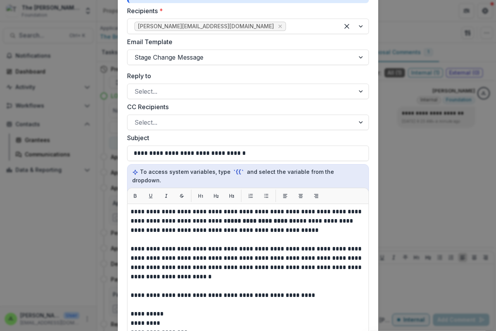
drag, startPoint x: 260, startPoint y: 213, endPoint x: 423, endPoint y: 176, distance: 167.5
click at [423, 176] on div "**********" at bounding box center [248, 165] width 496 height 331
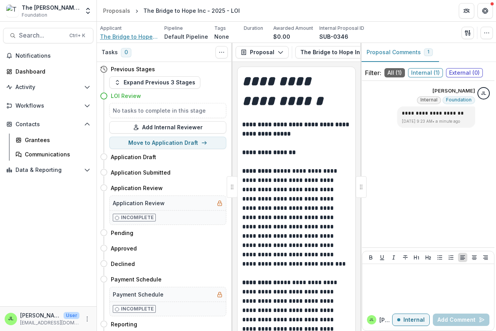
click at [132, 36] on span "The Bridge to Hope Inc" at bounding box center [129, 37] width 58 height 8
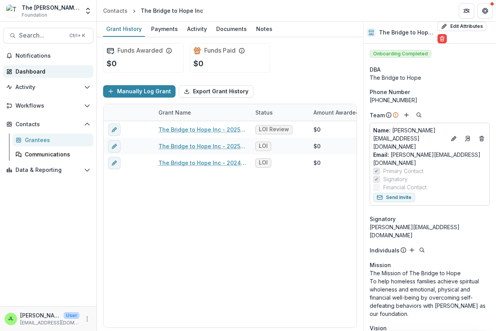
click at [30, 72] on div "Dashboard" at bounding box center [51, 71] width 72 height 8
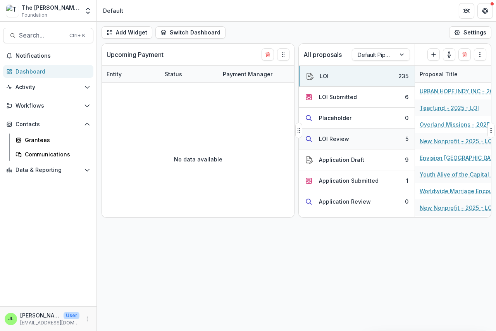
click at [327, 138] on div "LOI Review" at bounding box center [334, 139] width 30 height 8
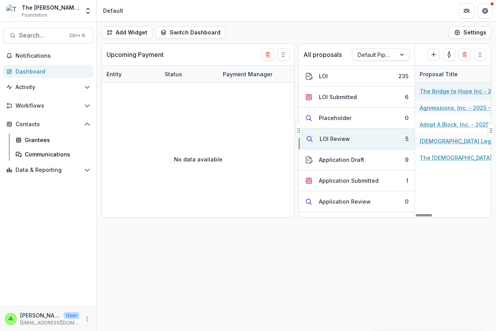
click at [435, 88] on link "The Bridge to Hope Inc - 2025 - LOI" at bounding box center [464, 91] width 88 height 8
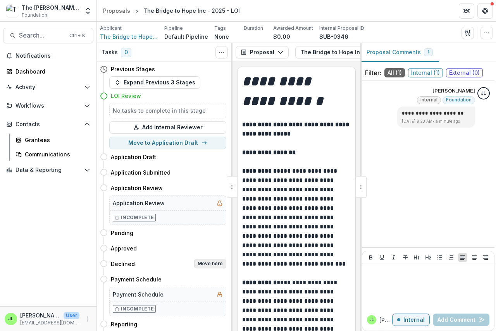
click at [205, 263] on button "Move here" at bounding box center [210, 263] width 32 height 9
select select "********"
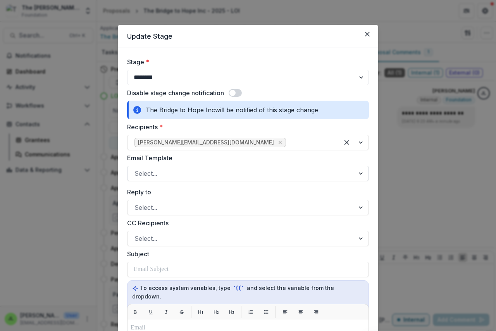
click at [188, 174] on div at bounding box center [240, 173] width 213 height 11
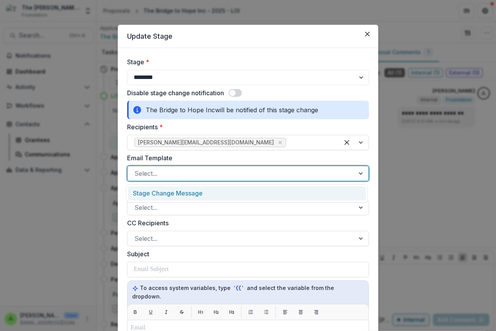
drag, startPoint x: 184, startPoint y: 198, endPoint x: 179, endPoint y: 197, distance: 5.2
click at [185, 197] on div "Stage Change Message" at bounding box center [247, 193] width 238 height 14
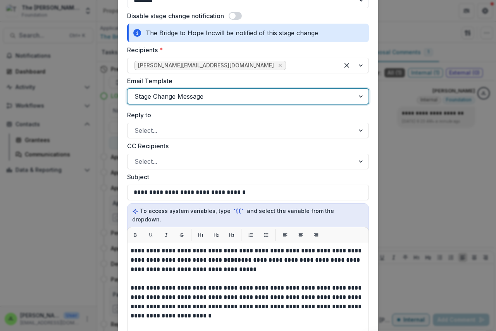
scroll to position [232, 0]
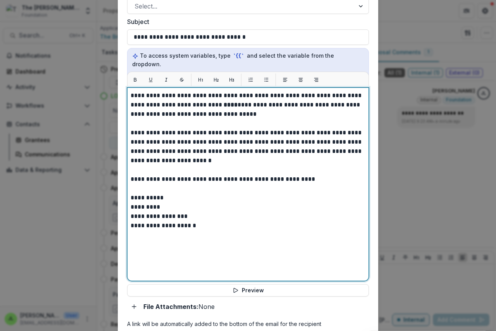
click at [224, 102] on strong "****" at bounding box center [231, 105] width 14 height 6
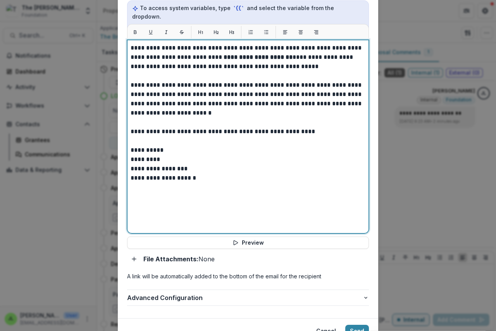
scroll to position [309, 0]
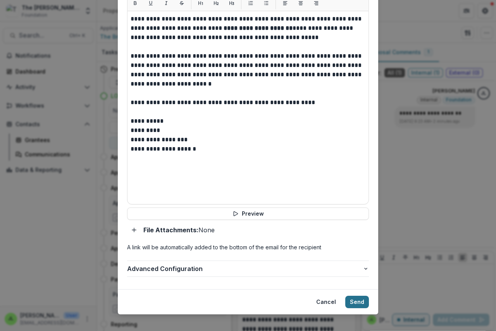
click at [355, 296] on button "Send" at bounding box center [357, 302] width 24 height 12
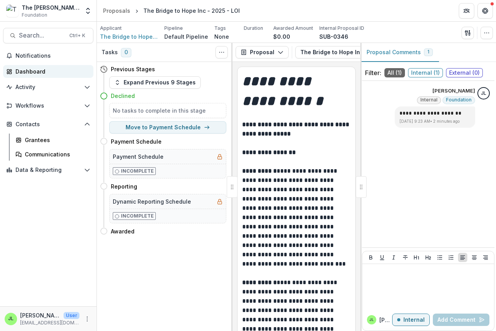
click at [28, 68] on div "Dashboard" at bounding box center [51, 71] width 72 height 8
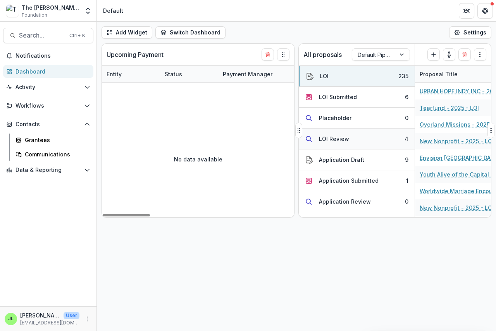
drag, startPoint x: 326, startPoint y: 143, endPoint x: 323, endPoint y: 139, distance: 4.7
click at [326, 143] on div "LOI Review" at bounding box center [334, 139] width 30 height 8
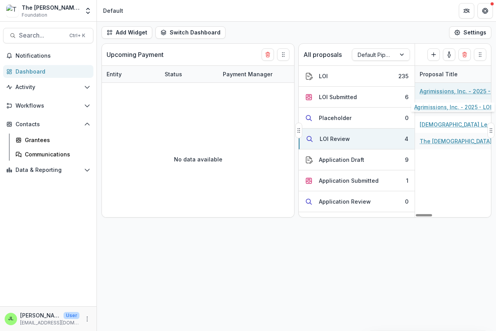
click at [432, 89] on link "Agrimissions, Inc. - 2025 - LOI" at bounding box center [460, 91] width 81 height 8
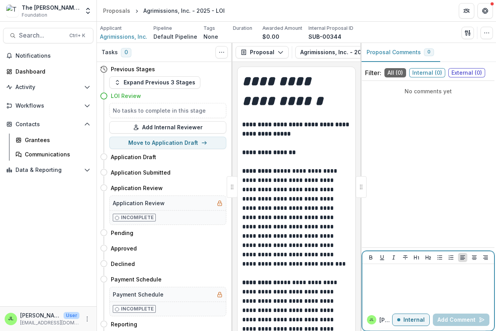
drag, startPoint x: 365, startPoint y: 271, endPoint x: 372, endPoint y: 272, distance: 7.1
click at [366, 272] on div at bounding box center [428, 286] width 132 height 45
click at [450, 321] on button "Add Comment" at bounding box center [461, 320] width 57 height 12
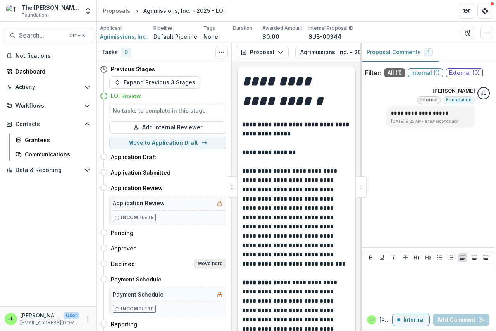
click at [206, 264] on button "Move here" at bounding box center [210, 263] width 32 height 9
select select "********"
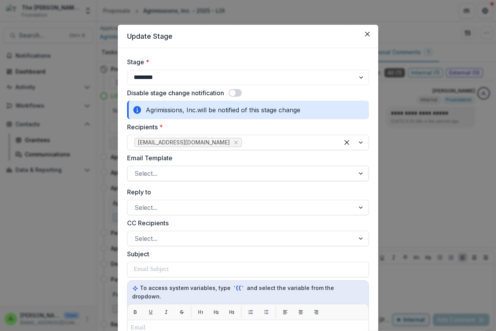
click at [172, 177] on div at bounding box center [240, 173] width 213 height 11
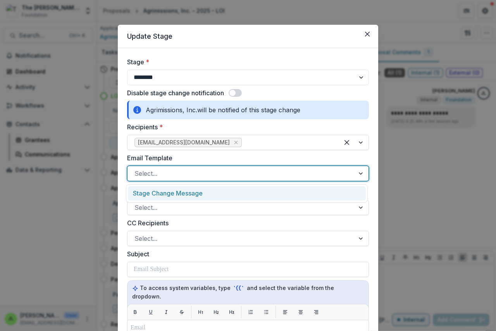
click at [172, 192] on div "Stage Change Message" at bounding box center [247, 193] width 238 height 14
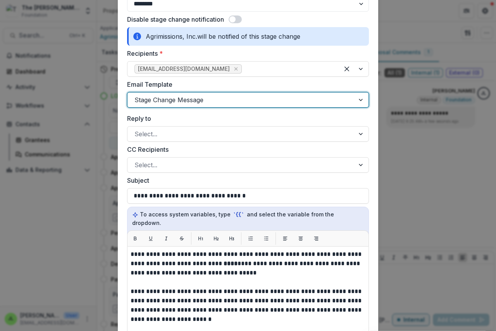
scroll to position [194, 0]
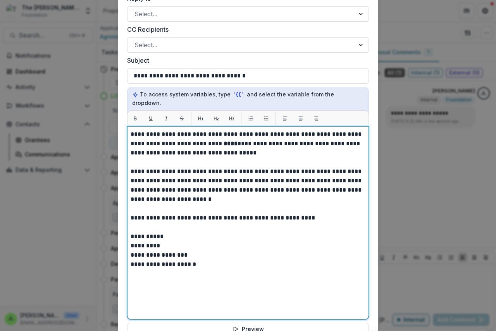
click at [224, 141] on strong "****" at bounding box center [231, 144] width 14 height 6
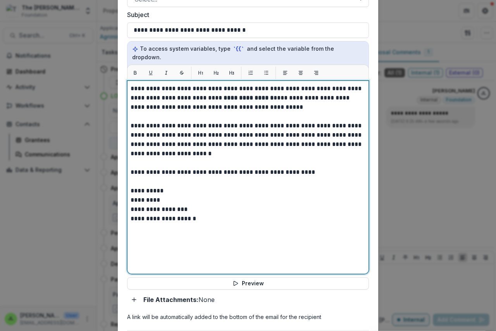
scroll to position [309, 0]
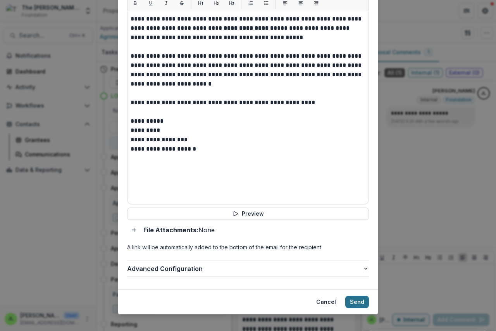
click at [353, 296] on button "Send" at bounding box center [357, 302] width 24 height 12
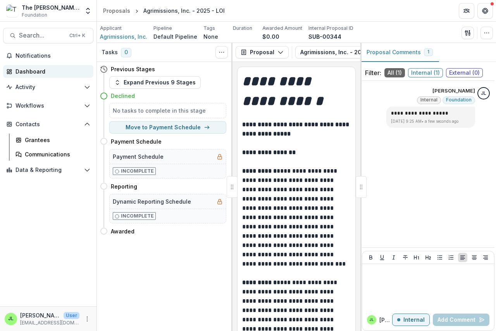
click at [31, 72] on div "Dashboard" at bounding box center [51, 71] width 72 height 8
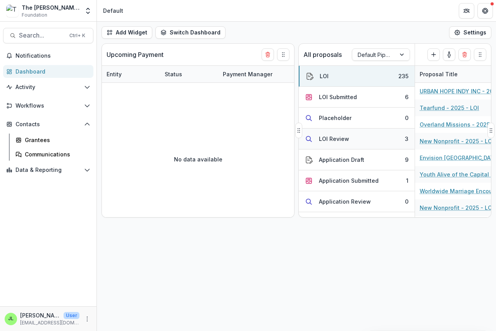
click at [338, 139] on div "LOI Review" at bounding box center [334, 139] width 30 height 8
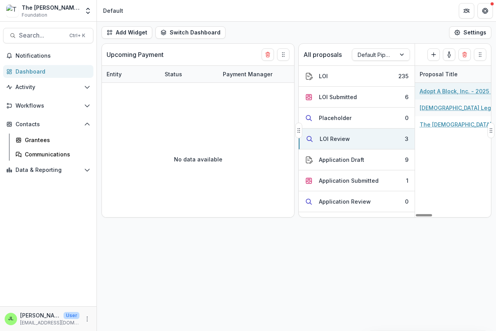
click at [444, 89] on link "Adopt A Block, Inc. - 2025 - LOI" at bounding box center [462, 91] width 84 height 8
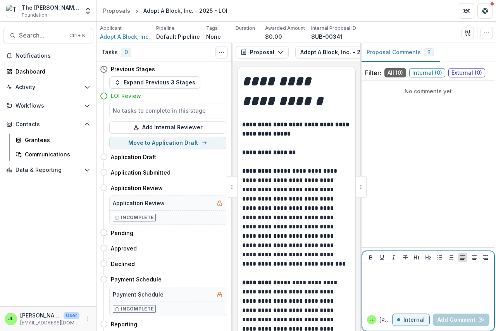
click at [384, 279] on div at bounding box center [428, 286] width 126 height 39
click at [433, 270] on p "**********" at bounding box center [428, 271] width 126 height 9
click at [440, 273] on p "**********" at bounding box center [428, 271] width 126 height 9
click at [413, 280] on div "**********" at bounding box center [428, 286] width 126 height 39
drag, startPoint x: 445, startPoint y: 270, endPoint x: 473, endPoint y: 276, distance: 28.9
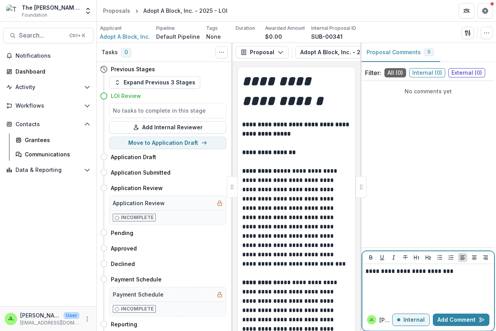
click at [445, 270] on p "**********" at bounding box center [428, 271] width 126 height 9
click at [443, 273] on p "**********" at bounding box center [428, 271] width 126 height 9
drag, startPoint x: 399, startPoint y: 188, endPoint x: 399, endPoint y: 193, distance: 5.4
click at [399, 193] on div "No comments yet" at bounding box center [428, 164] width 132 height 160
click at [446, 271] on p "**********" at bounding box center [428, 271] width 126 height 9
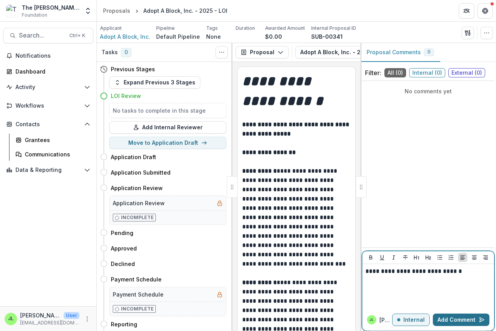
click at [454, 319] on button "Add Comment" at bounding box center [461, 320] width 57 height 12
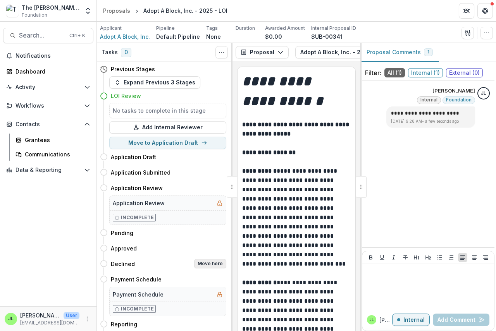
click at [205, 263] on button "Move here" at bounding box center [210, 263] width 32 height 9
select select "********"
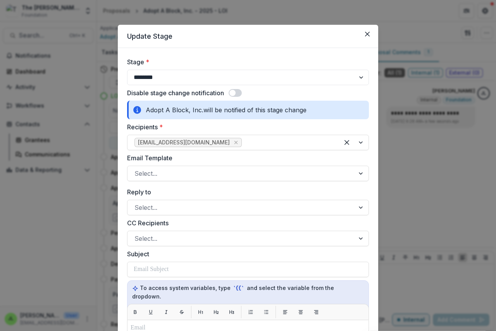
click at [182, 162] on label "Email Template" at bounding box center [245, 157] width 237 height 9
click at [136, 169] on input "Email Template" at bounding box center [135, 173] width 2 height 9
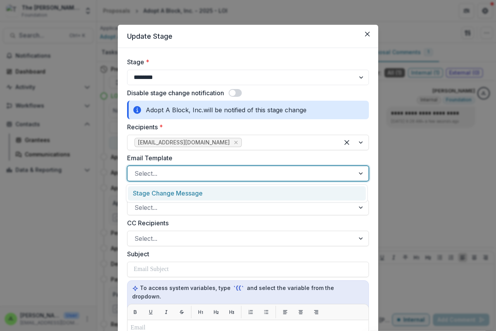
click at [182, 176] on div at bounding box center [240, 173] width 213 height 11
click at [184, 194] on div "Stage Change Message" at bounding box center [247, 193] width 238 height 14
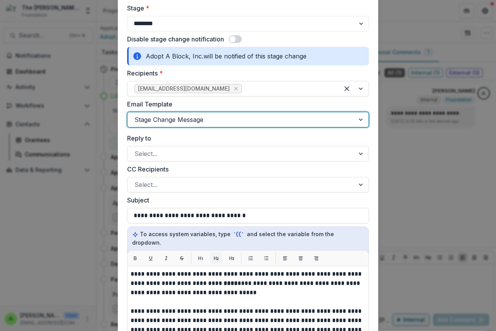
scroll to position [155, 0]
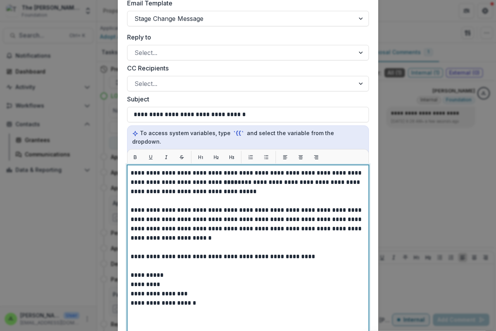
click at [224, 179] on strong "****" at bounding box center [231, 182] width 14 height 6
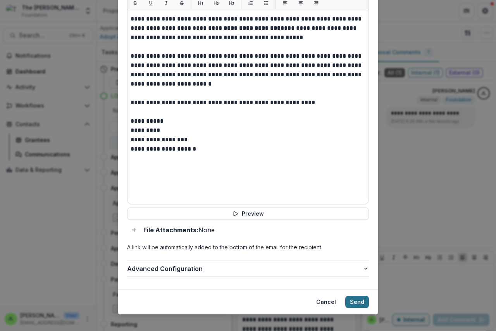
click at [354, 296] on button "Send" at bounding box center [357, 302] width 24 height 12
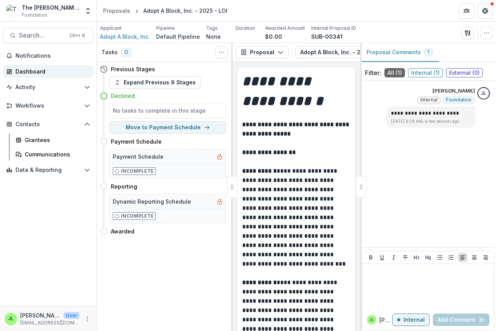
click at [22, 71] on div "Dashboard" at bounding box center [51, 71] width 72 height 8
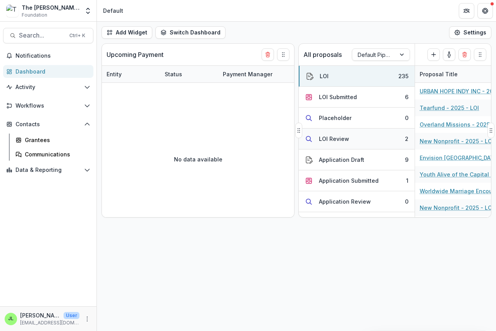
click at [328, 141] on div "LOI Review" at bounding box center [334, 139] width 30 height 8
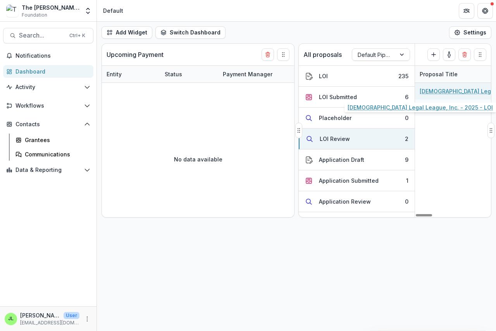
click at [445, 89] on link "[DEMOGRAPHIC_DATA] Legal League, Inc. - 2025 - LOI" at bounding box center [464, 91] width 88 height 8
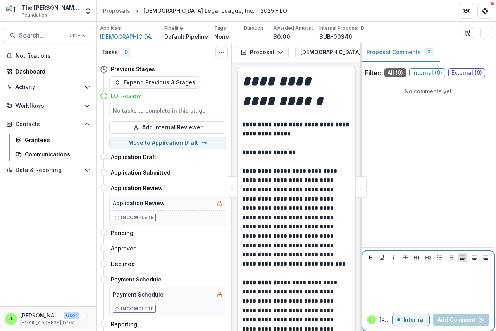
click at [376, 274] on p at bounding box center [428, 271] width 126 height 9
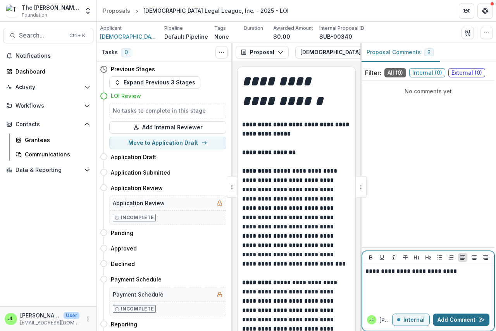
click at [447, 317] on button "Add Comment" at bounding box center [461, 320] width 57 height 12
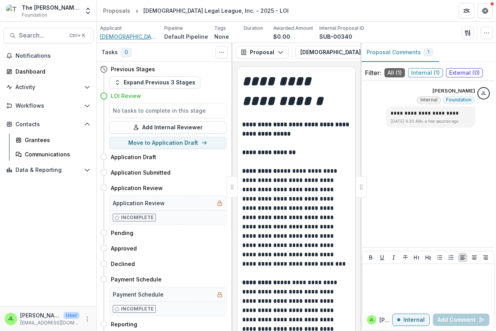
click at [138, 34] on span "[DEMOGRAPHIC_DATA] Legal League, Inc." at bounding box center [129, 37] width 58 height 8
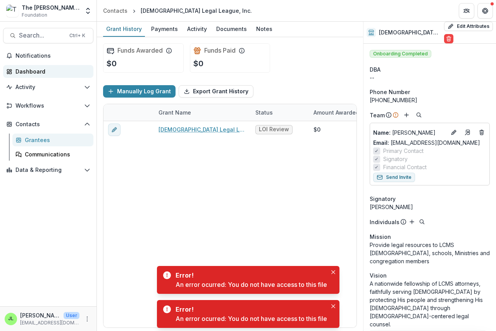
click at [24, 70] on div "Dashboard" at bounding box center [51, 71] width 72 height 8
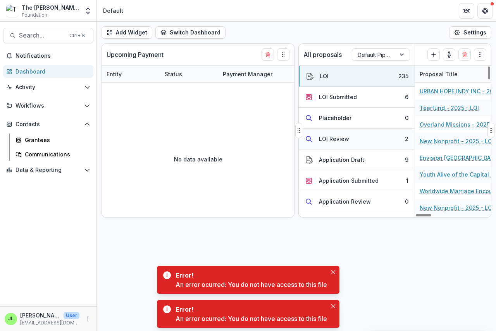
click at [321, 141] on div "LOI Review" at bounding box center [334, 139] width 30 height 8
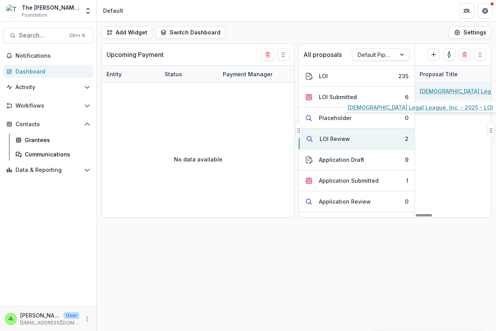
click at [456, 92] on link "[DEMOGRAPHIC_DATA] Legal League, Inc. - 2025 - LOI" at bounding box center [464, 91] width 88 height 8
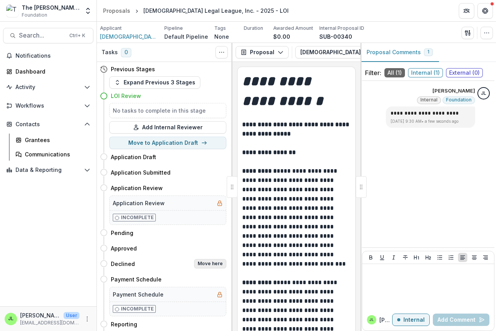
click at [207, 264] on button "Move here" at bounding box center [210, 263] width 32 height 9
select select "********"
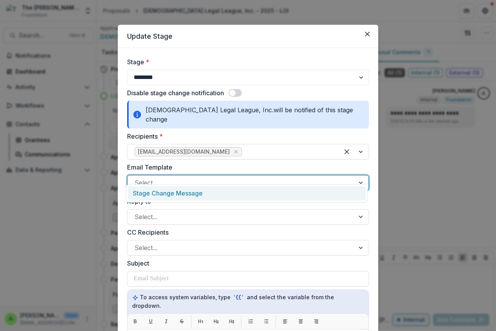
click at [167, 177] on div at bounding box center [240, 182] width 213 height 11
click at [170, 195] on div "Stage Change Message" at bounding box center [247, 193] width 238 height 14
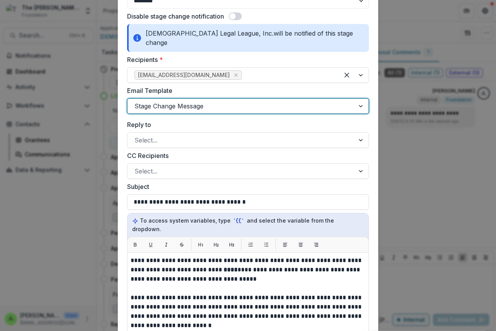
scroll to position [77, 0]
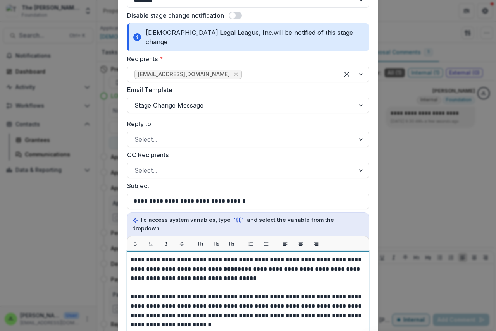
click at [224, 266] on strong "****" at bounding box center [231, 269] width 14 height 6
click at [275, 266] on strong "**********" at bounding box center [258, 269] width 69 height 6
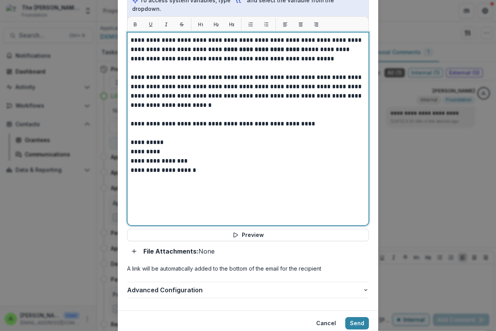
scroll to position [309, 0]
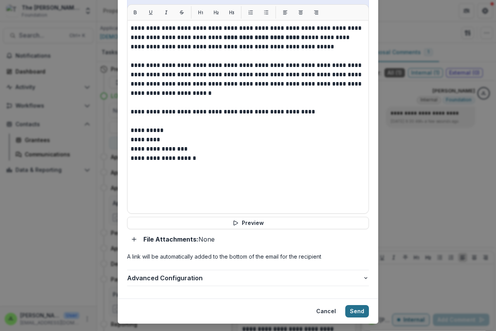
click at [358, 305] on button "Send" at bounding box center [357, 311] width 24 height 12
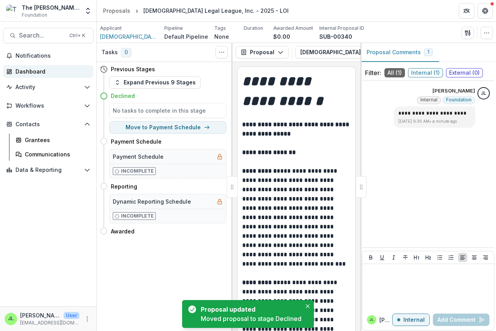
click at [33, 70] on div "Dashboard" at bounding box center [51, 71] width 72 height 8
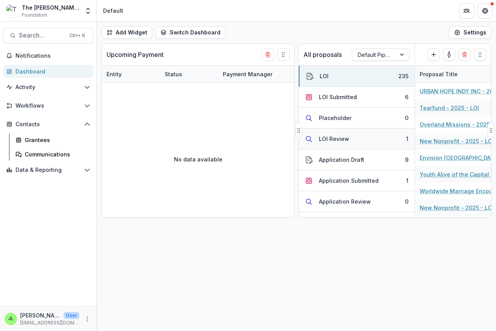
click at [338, 138] on div "LOI Review" at bounding box center [334, 139] width 30 height 8
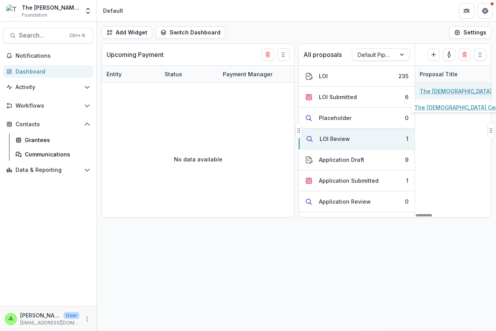
click at [444, 93] on link "The [DEMOGRAPHIC_DATA] Center - 2025 - LOI" at bounding box center [464, 91] width 88 height 8
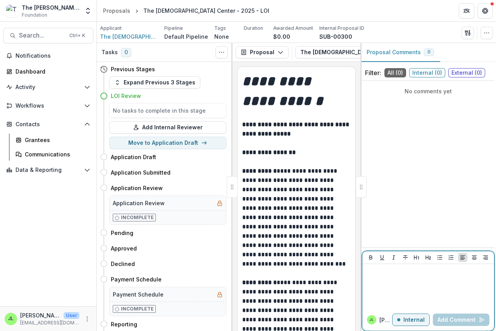
click at [370, 274] on p at bounding box center [428, 271] width 126 height 9
click at [404, 271] on p "**********" at bounding box center [428, 271] width 126 height 9
click at [406, 271] on p "**********" at bounding box center [428, 271] width 126 height 9
click at [446, 318] on button "Add Comment" at bounding box center [461, 320] width 57 height 12
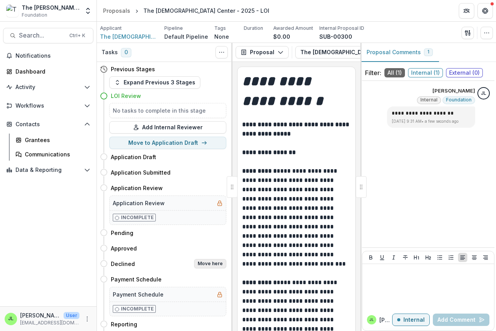
click at [217, 264] on button "Move here" at bounding box center [210, 263] width 32 height 9
select select "********"
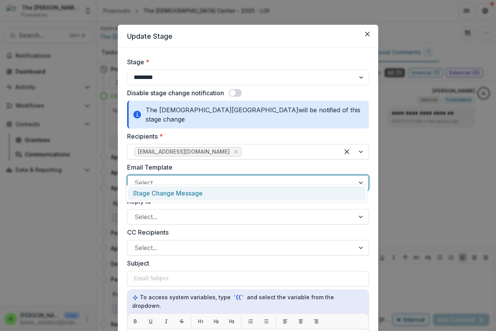
click at [177, 177] on div at bounding box center [240, 182] width 213 height 11
click at [185, 196] on div "Stage Change Message" at bounding box center [247, 193] width 238 height 14
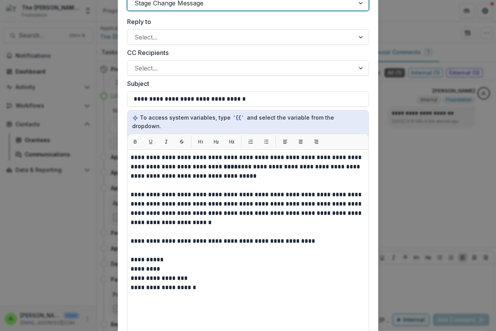
scroll to position [194, 0]
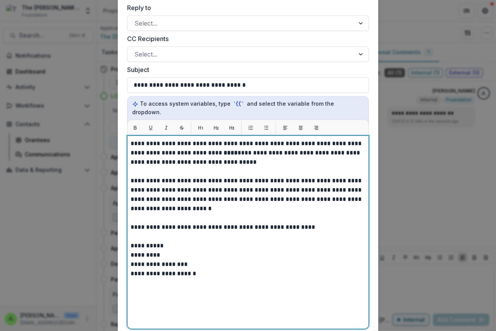
click at [224, 150] on strong "****" at bounding box center [231, 153] width 14 height 6
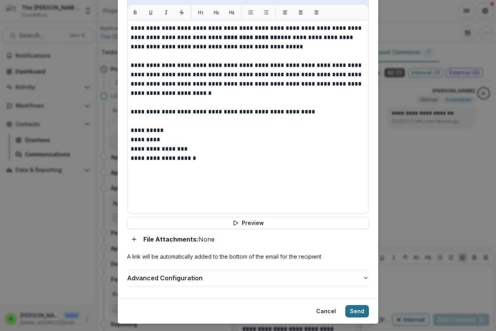
click at [358, 305] on button "Send" at bounding box center [357, 311] width 24 height 12
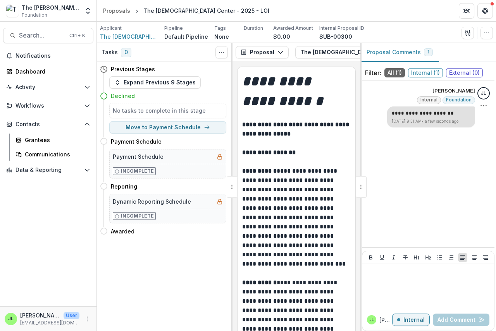
click at [403, 114] on p "**********" at bounding box center [431, 114] width 79 height 8
click at [464, 140] on div "**********" at bounding box center [428, 164] width 132 height 160
drag, startPoint x: 408, startPoint y: 328, endPoint x: 418, endPoint y: 286, distance: 42.9
click at [410, 310] on div "[PERSON_NAME] L Internal Add Comment" at bounding box center [428, 320] width 132 height 22
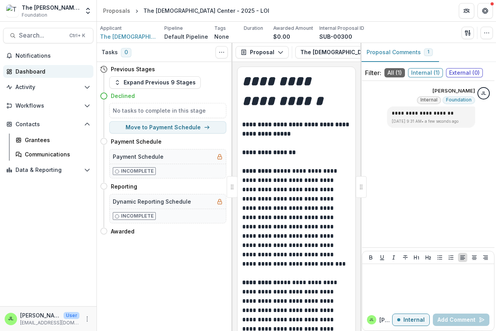
click at [35, 69] on div "Dashboard" at bounding box center [51, 71] width 72 height 8
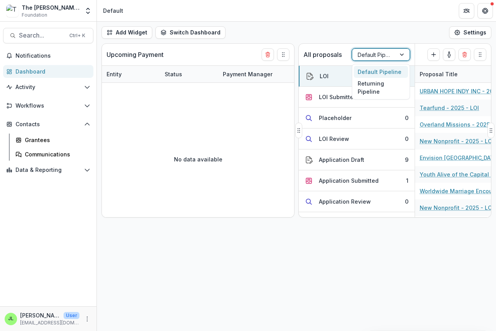
click at [393, 55] on div "Default Pipeline" at bounding box center [373, 54] width 43 height 11
click at [379, 87] on div "Returning Pipeline" at bounding box center [381, 88] width 54 height 20
